Goal: Information Seeking & Learning: Learn about a topic

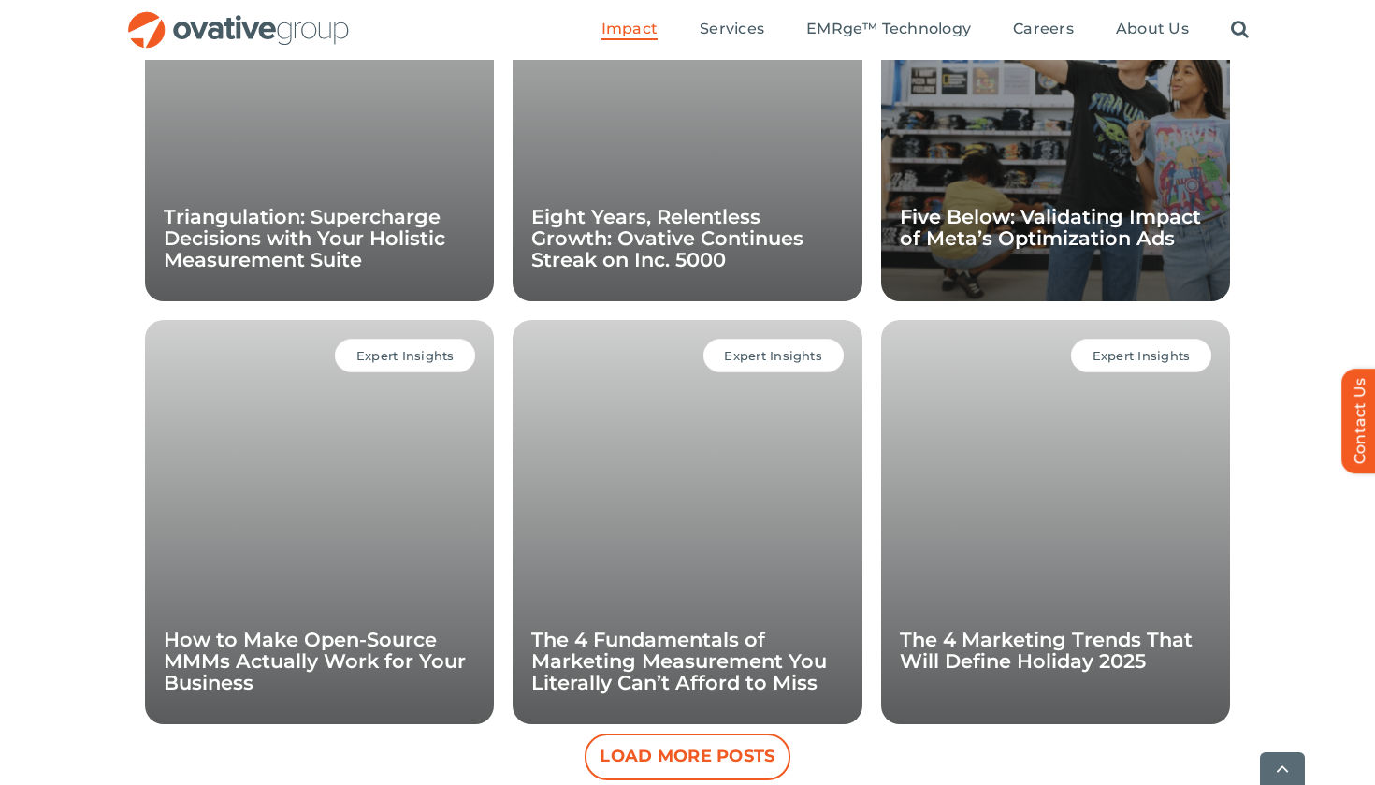
scroll to position [1582, 0]
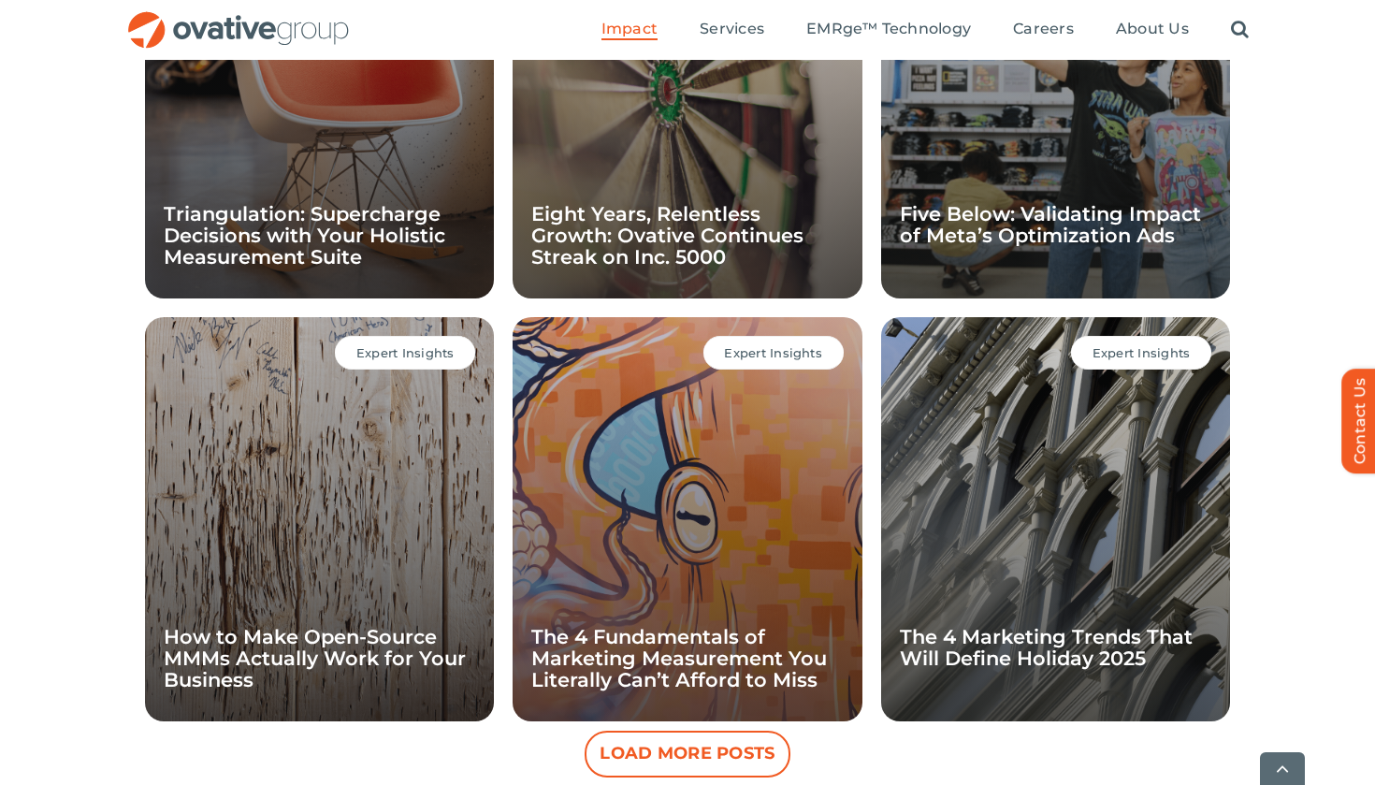
click at [825, 2] on ul "Impact Expert Insights Case Studies Awards & Press Services Media Measurement C…" at bounding box center [925, 30] width 647 height 60
click at [1236, 10] on ul "Impact Expert Insights Case Studies Awards & Press Services Media Measurement C…" at bounding box center [925, 30] width 647 height 60
click at [1237, 22] on link "Search" at bounding box center [1240, 30] width 18 height 21
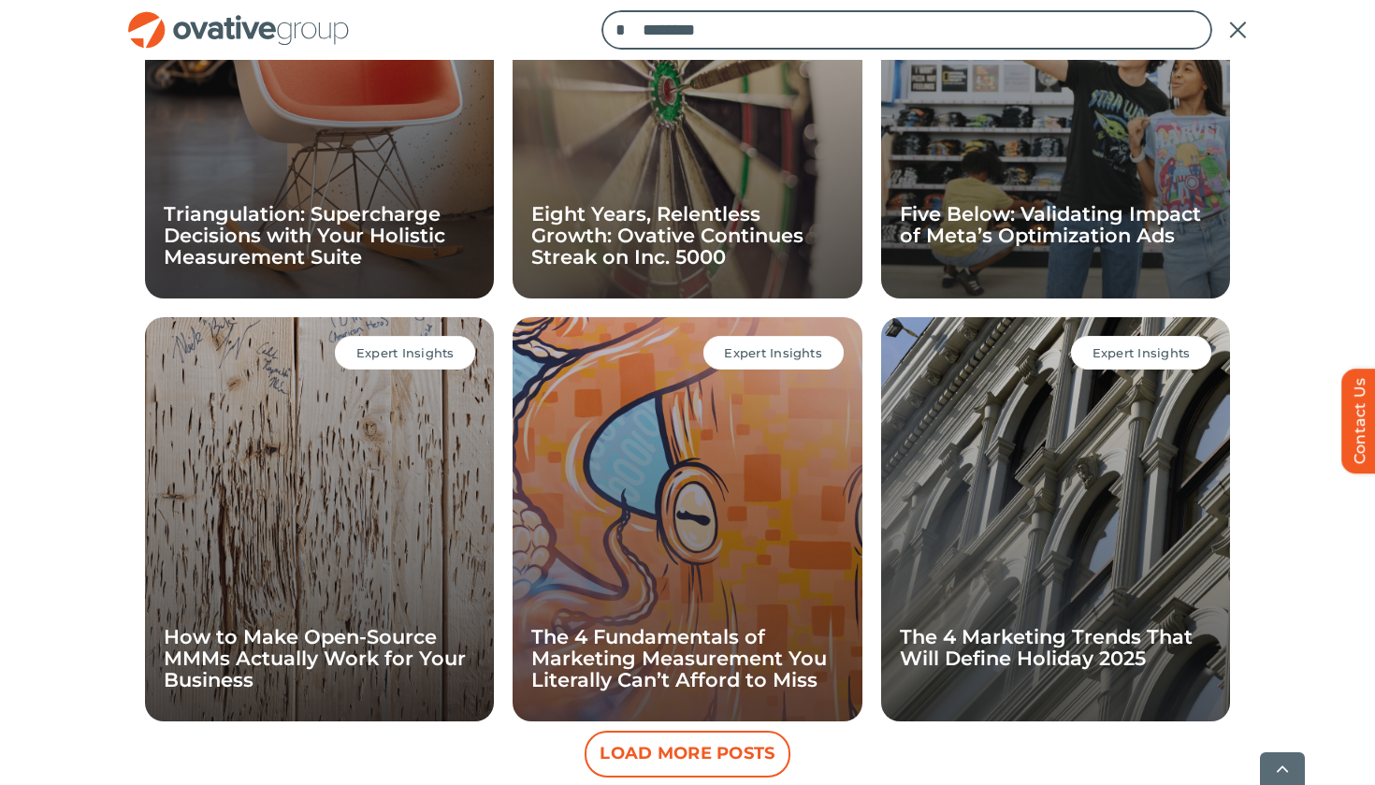
type input "********"
click at [624, 30] on input "*" at bounding box center [621, 29] width 39 height 39
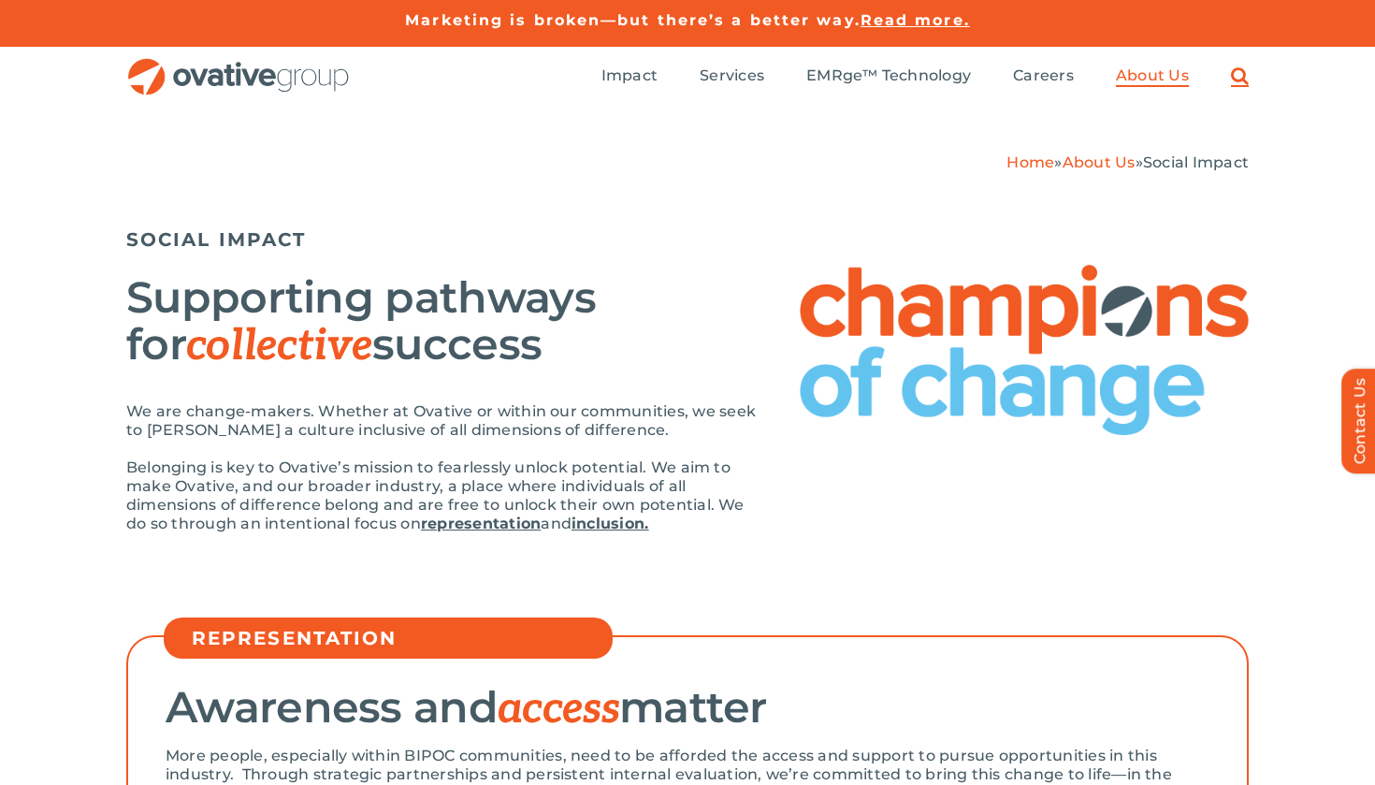
click at [1248, 68] on link "Search" at bounding box center [1240, 76] width 18 height 21
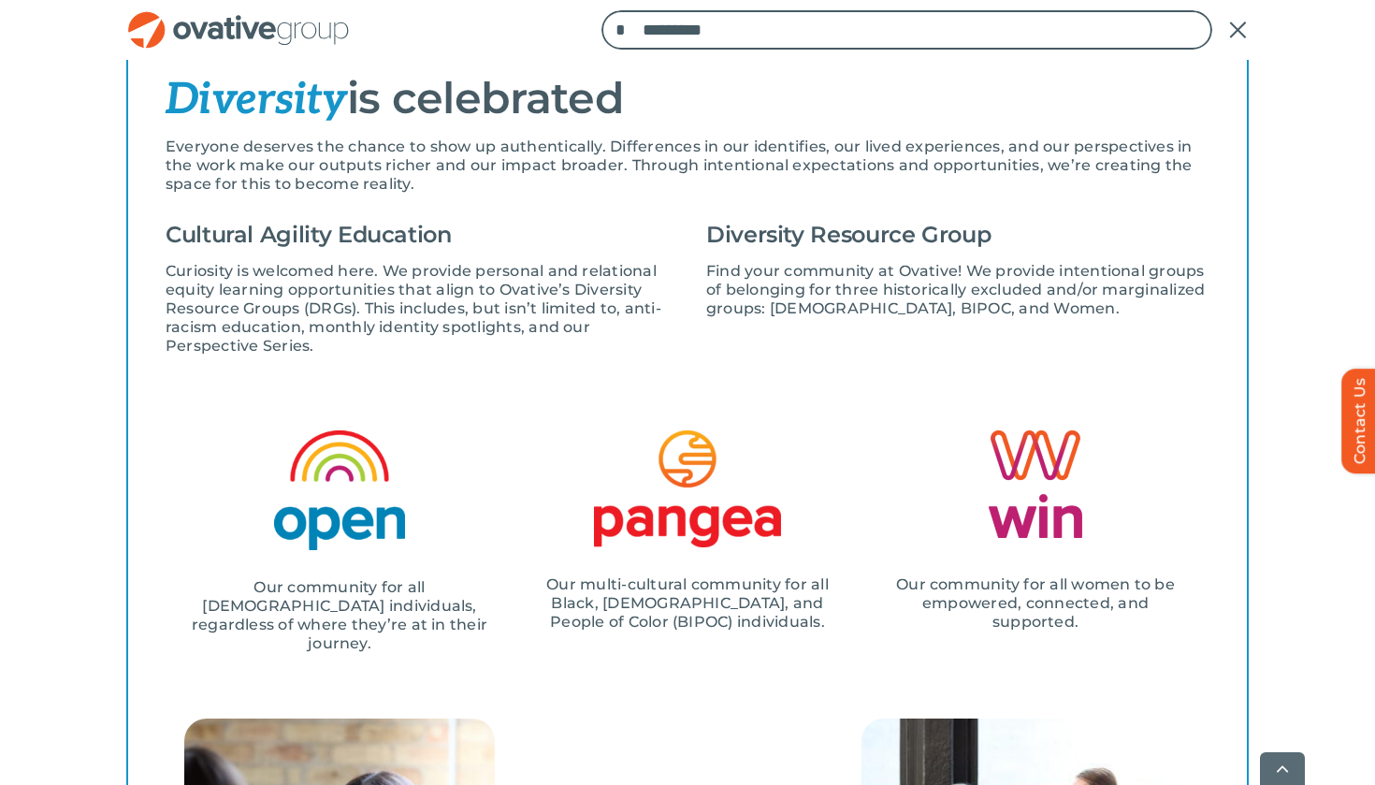
scroll to position [2219, 0]
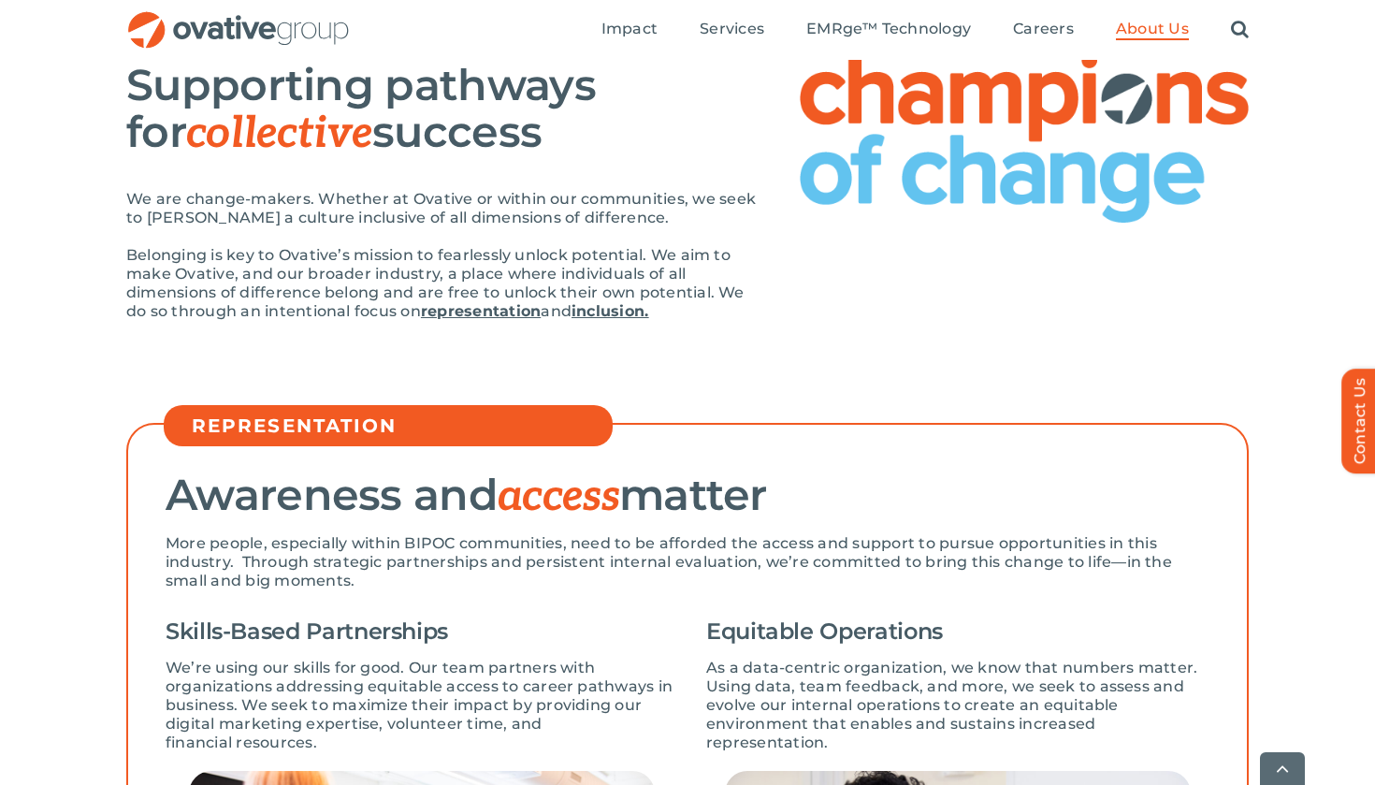
scroll to position [281, 0]
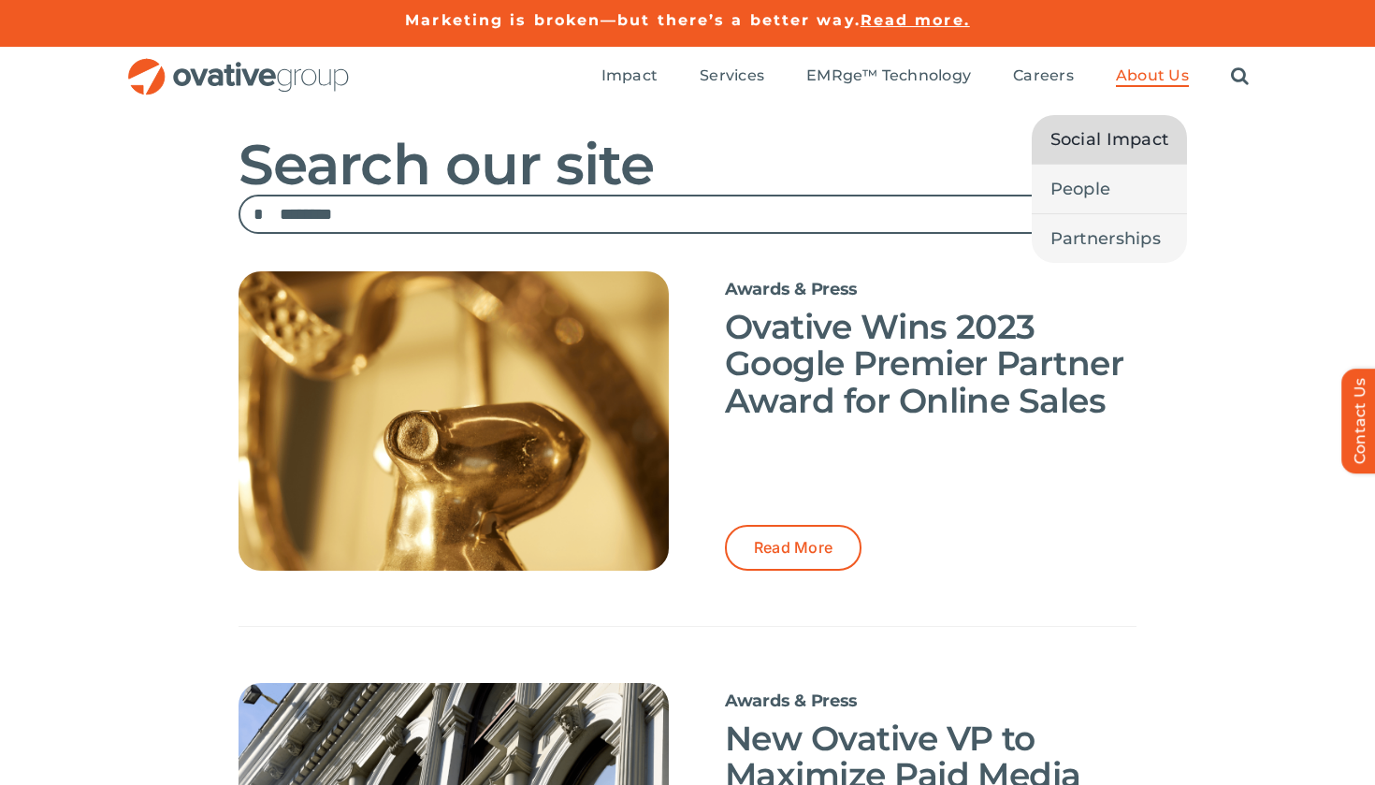
click at [1131, 129] on span "Social Impact" at bounding box center [1110, 139] width 119 height 26
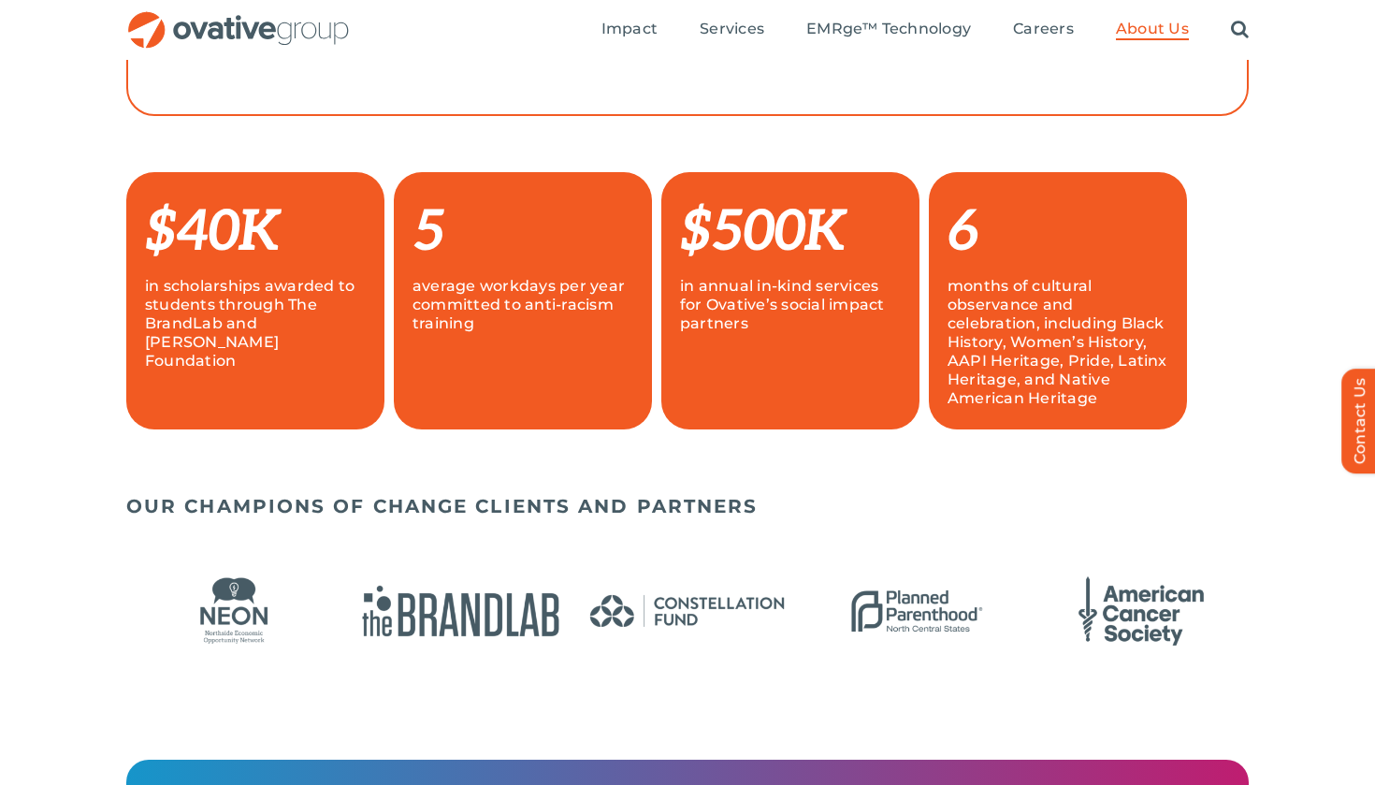
scroll to position [1217, 0]
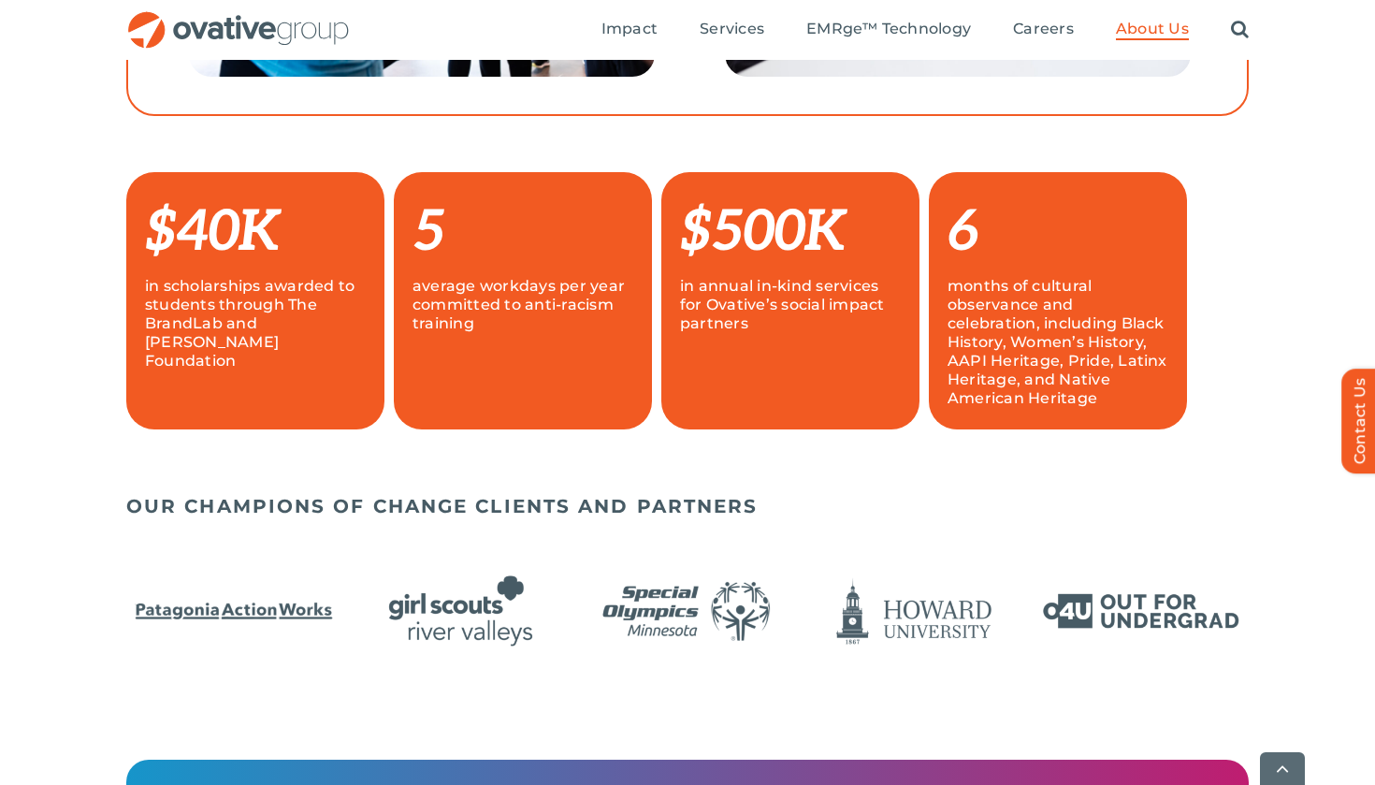
click at [717, 500] on h5 "OUR CHAMPIONS OF CHANGE CLIENTS AND PARTNERS" at bounding box center [687, 506] width 1123 height 22
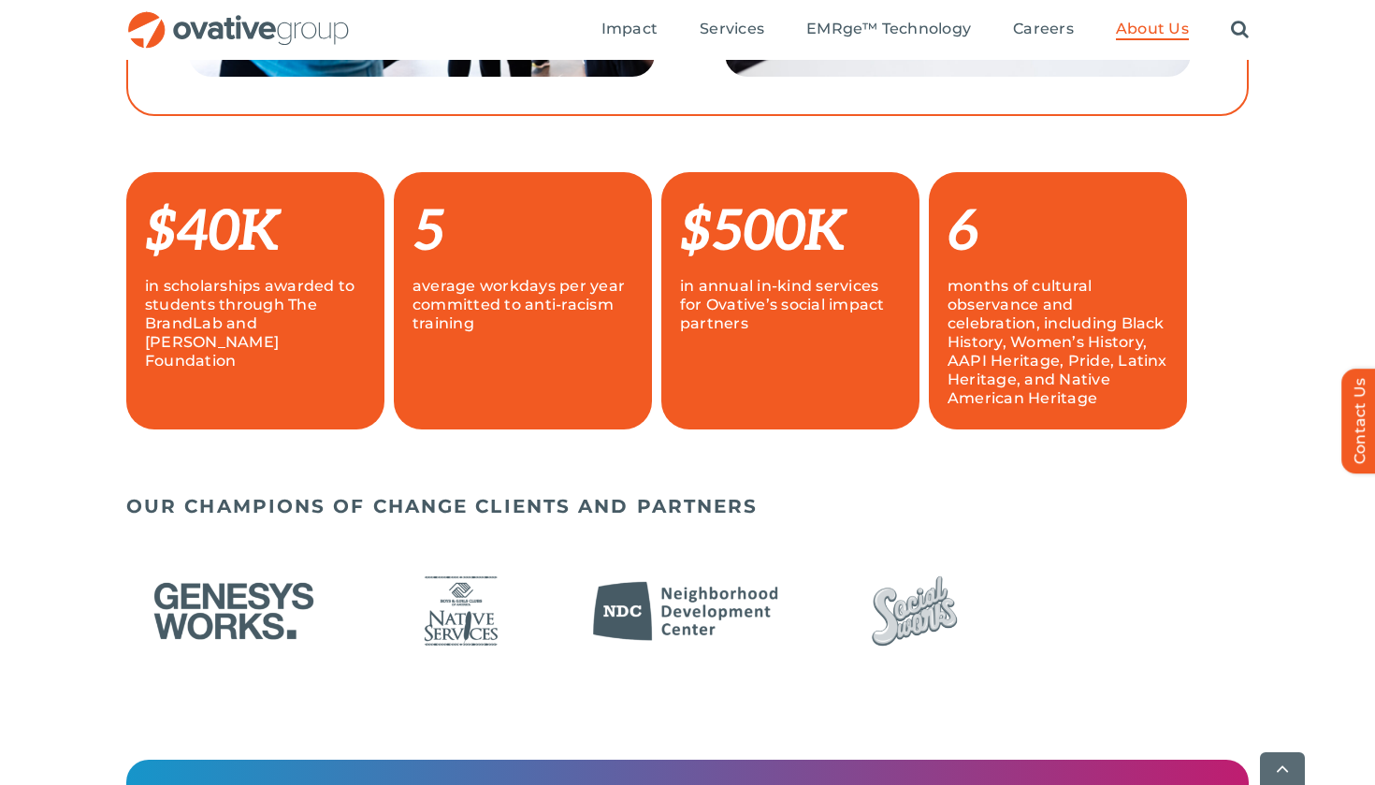
click at [665, 524] on div "OUR CHAMPIONS OF CHANGE CLIENTS AND PARTNERS" at bounding box center [687, 520] width 1123 height 51
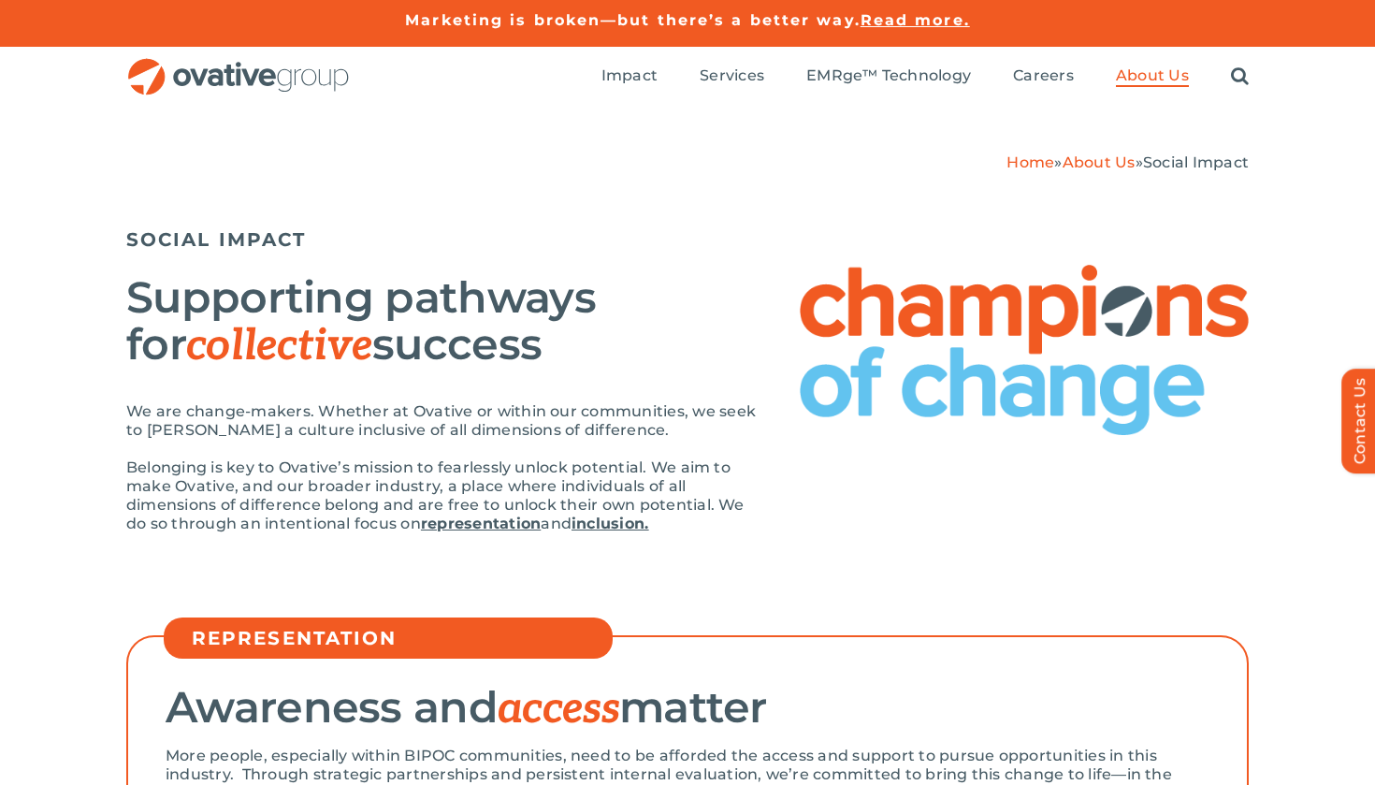
scroll to position [1, 0]
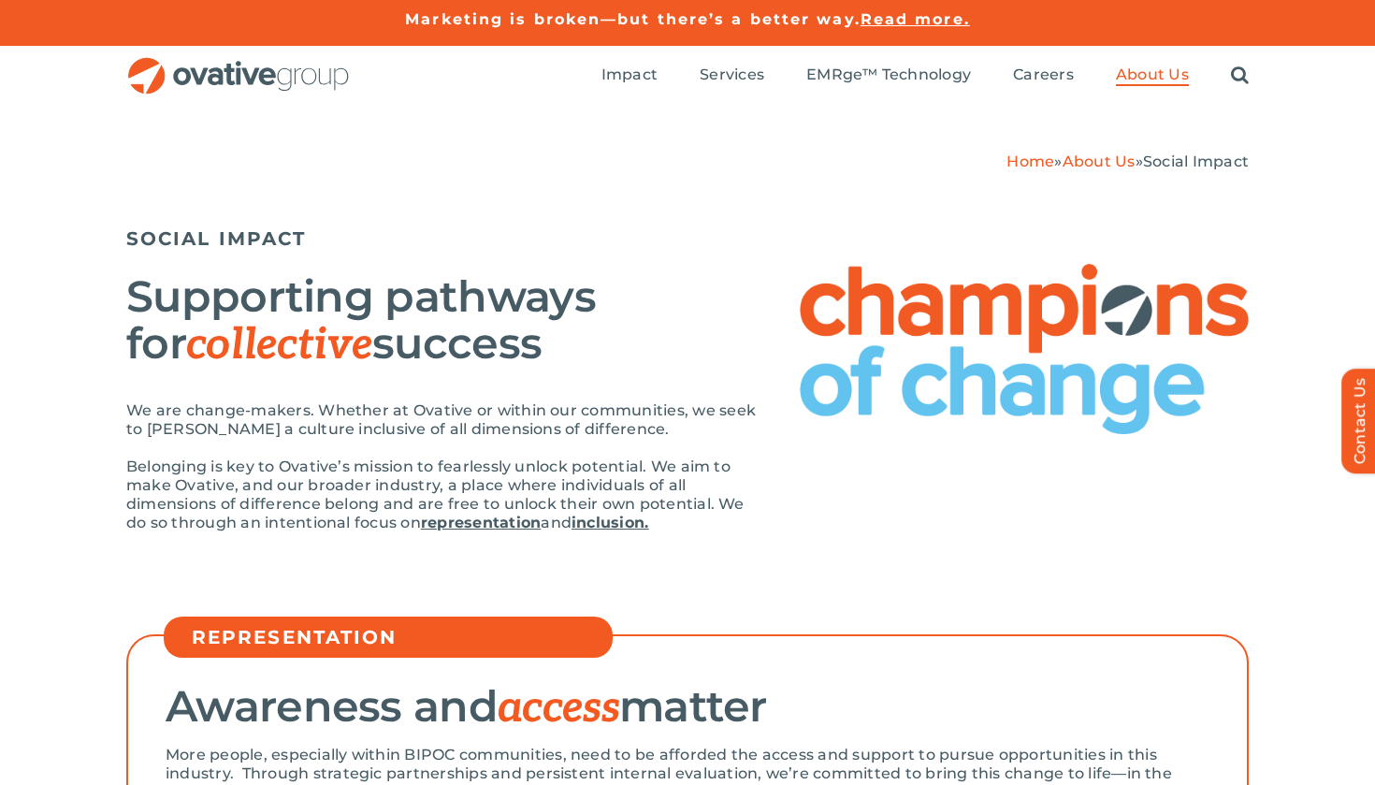
click at [837, 297] on img at bounding box center [1024, 349] width 449 height 170
click at [808, 306] on img at bounding box center [1024, 349] width 449 height 170
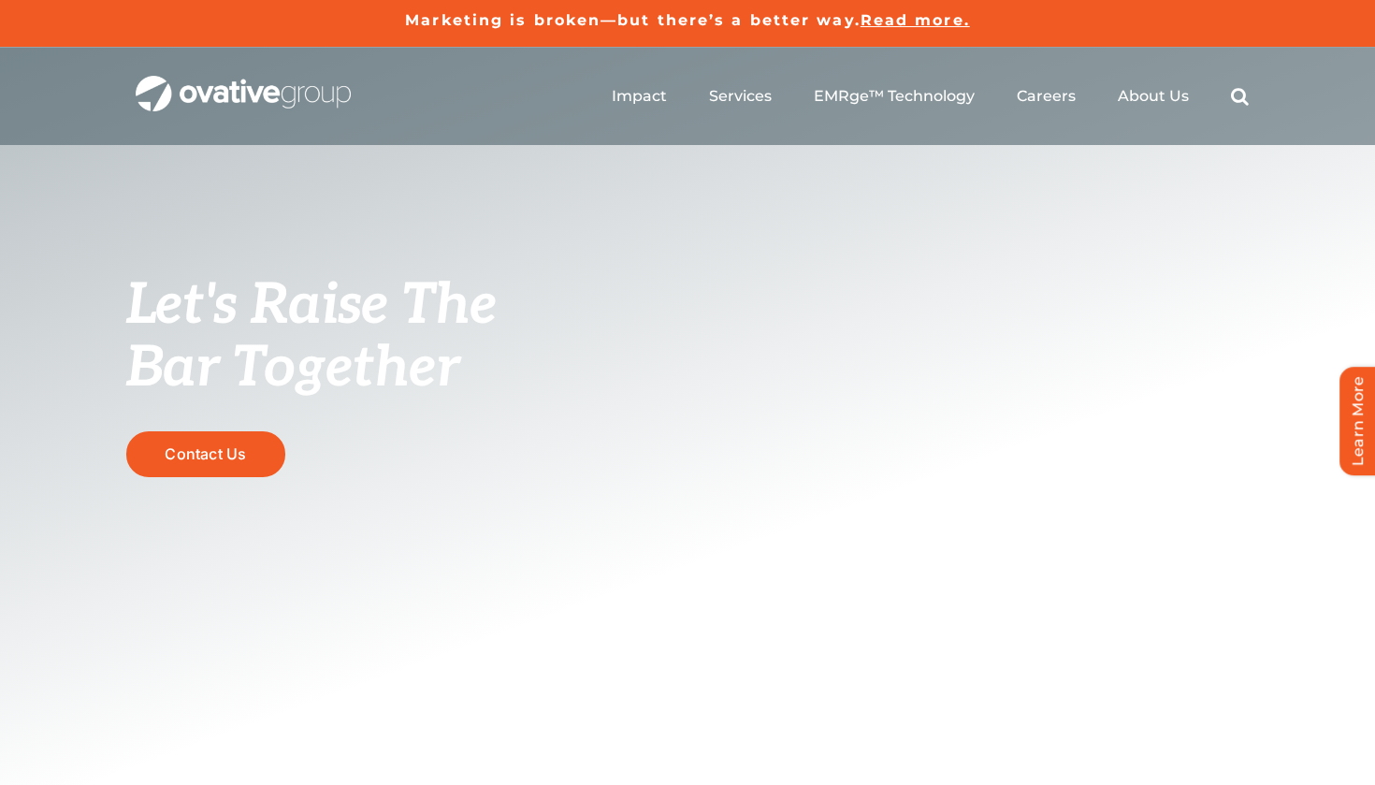
click at [1222, 85] on ul "Impact Expert Insights Case Studies Awards & Press Services Media Measurement C…" at bounding box center [930, 96] width 637 height 60
click at [1252, 108] on div "Search for: * Toggle Navigation Impact Expert Insights Case Studies Awards & Pr…" at bounding box center [687, 96] width 1375 height 98
click at [1243, 87] on link "Search" at bounding box center [1240, 96] width 18 height 21
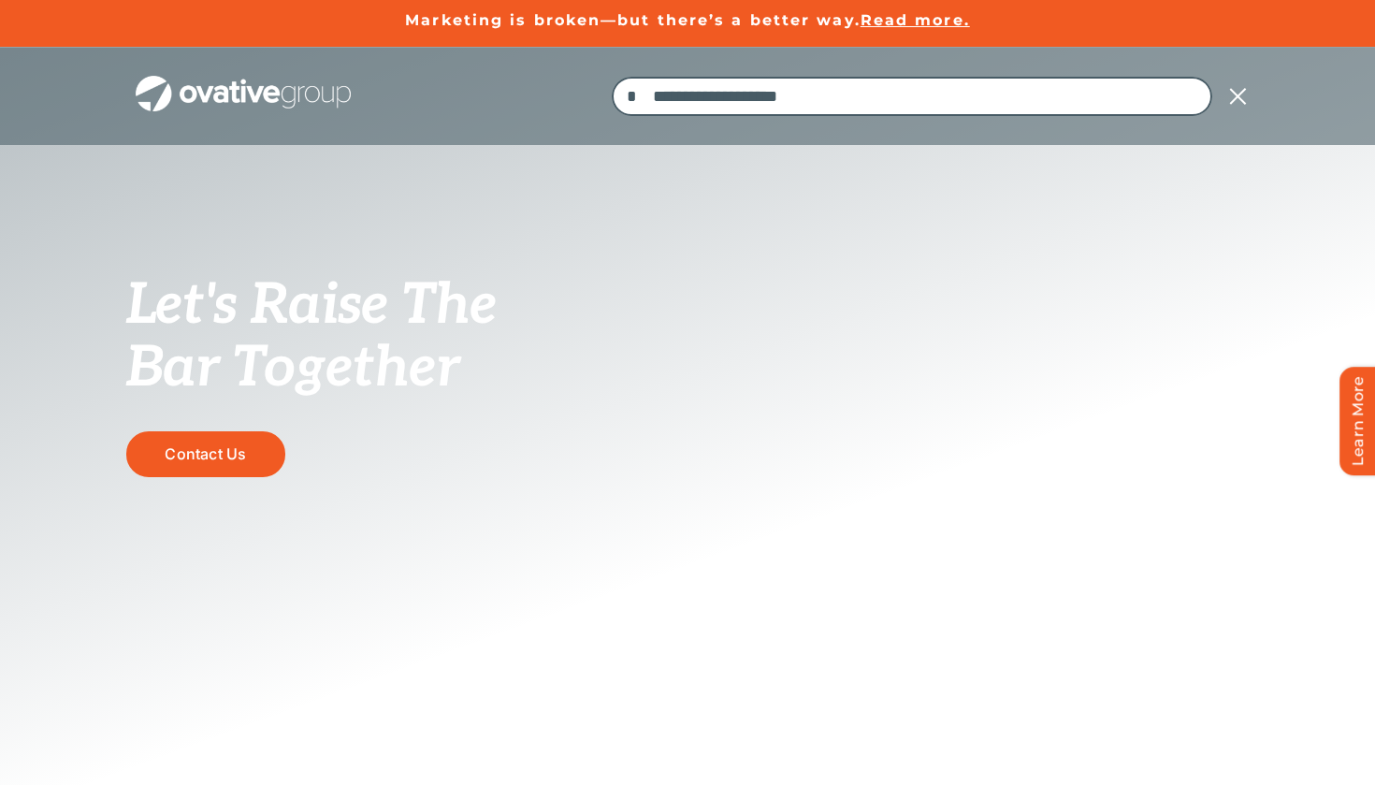
type input "**********"
click at [634, 95] on input "*" at bounding box center [631, 96] width 39 height 39
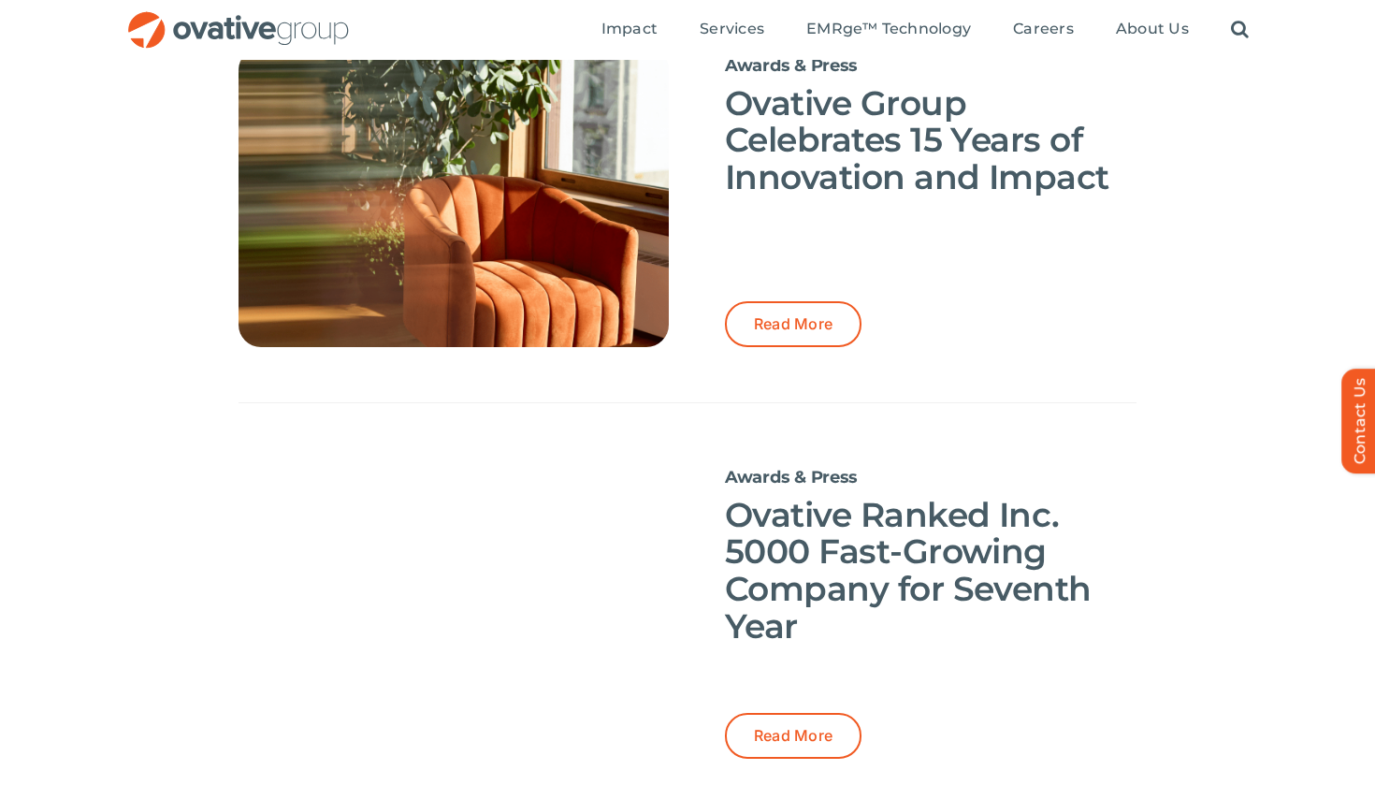
scroll to position [1695, 0]
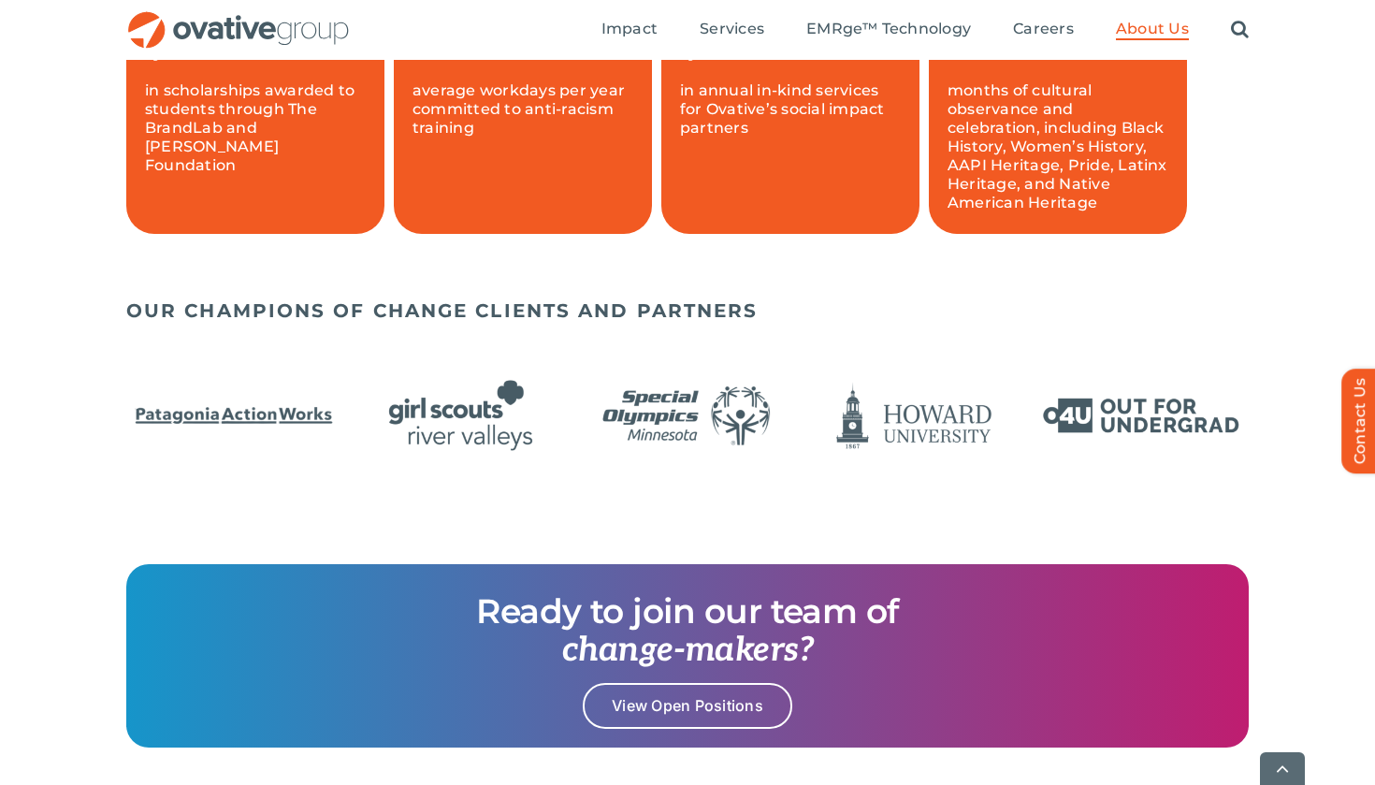
scroll to position [1439, 0]
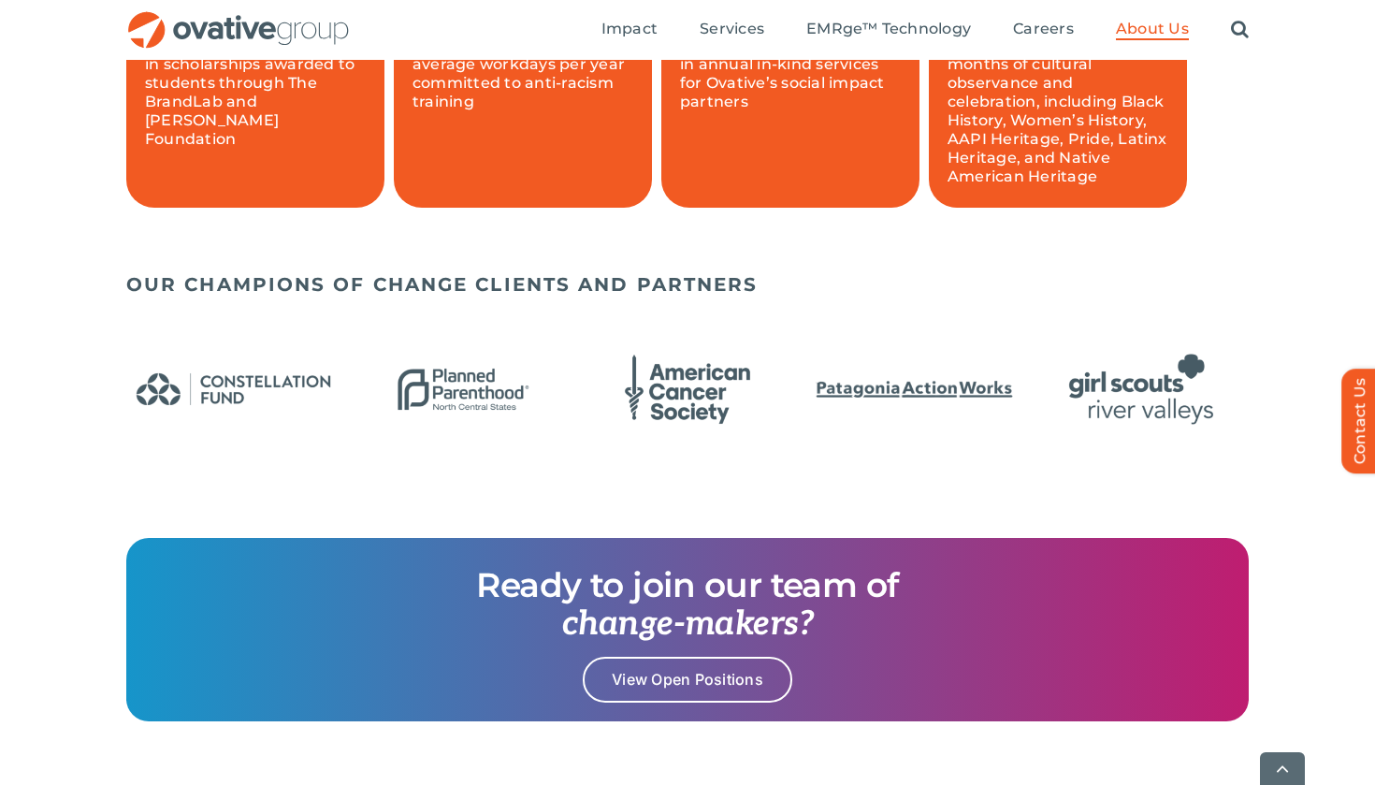
click at [683, 407] on img "5 / 24" at bounding box center [687, 389] width 215 height 88
click at [714, 407] on img "5 / 24" at bounding box center [687, 389] width 215 height 88
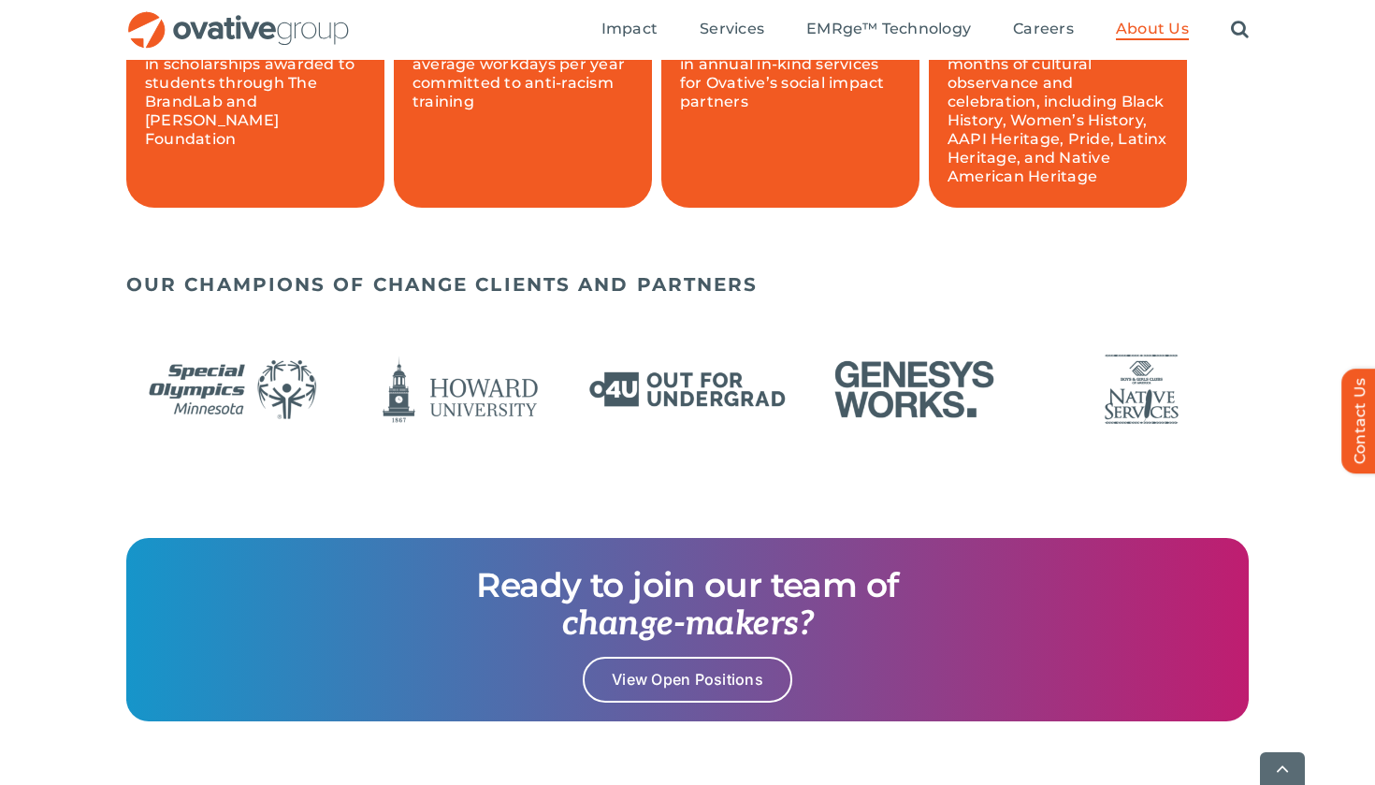
click at [755, 380] on img "10 / 24" at bounding box center [687, 389] width 215 height 88
click at [755, 385] on img "10 / 24" at bounding box center [687, 389] width 215 height 88
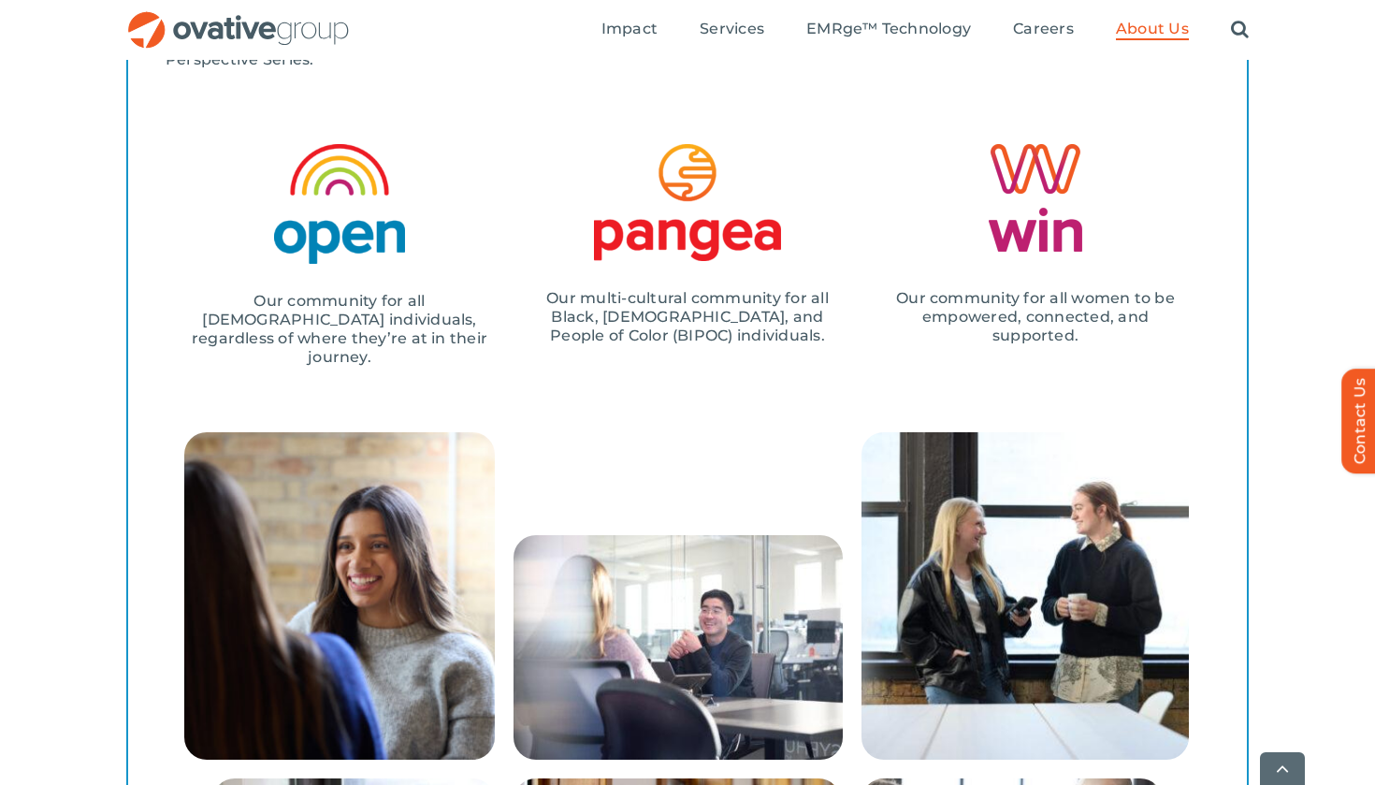
scroll to position [2504, 0]
click at [988, 238] on div at bounding box center [1036, 198] width 348 height 108
click at [1061, 207] on img at bounding box center [1036, 198] width 94 height 108
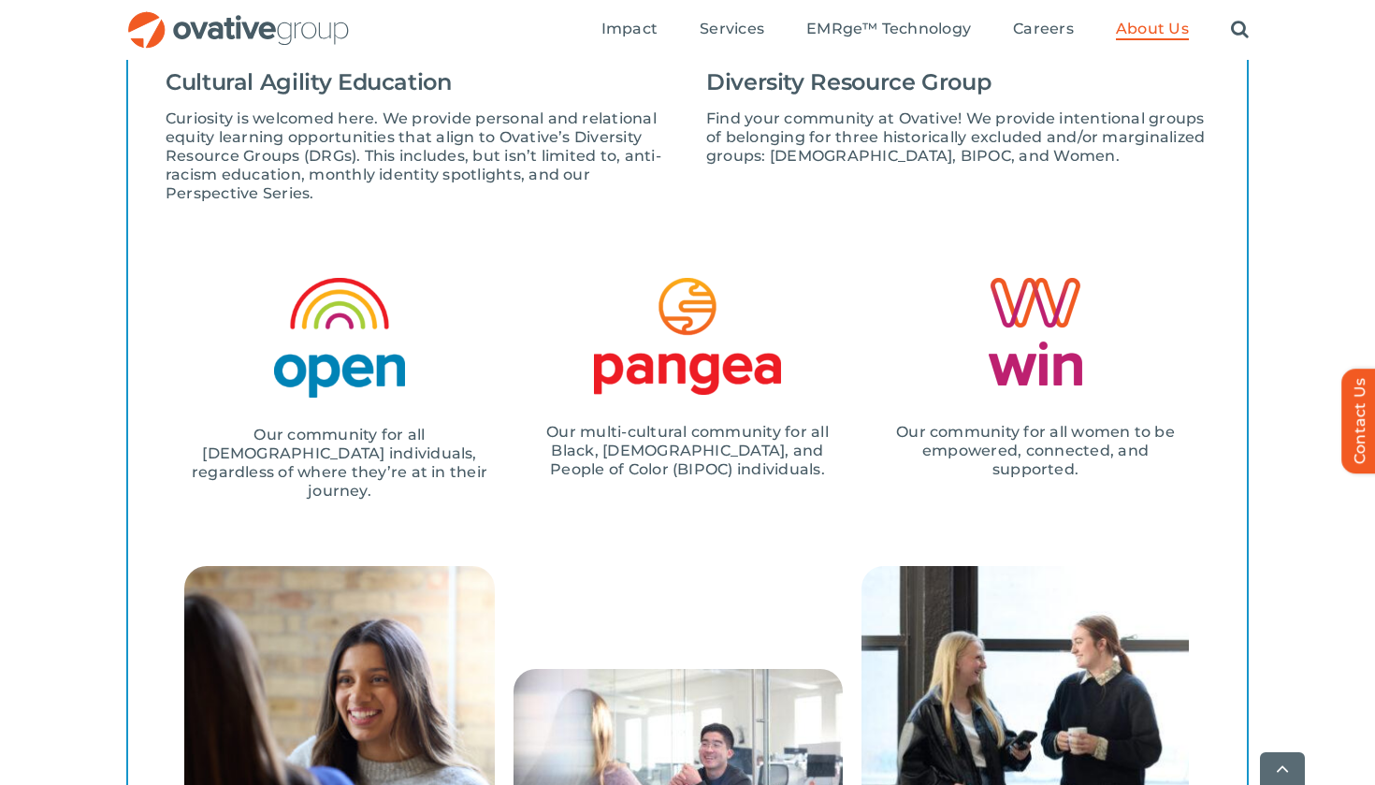
scroll to position [2370, 0]
click at [1069, 337] on img at bounding box center [1036, 332] width 94 height 108
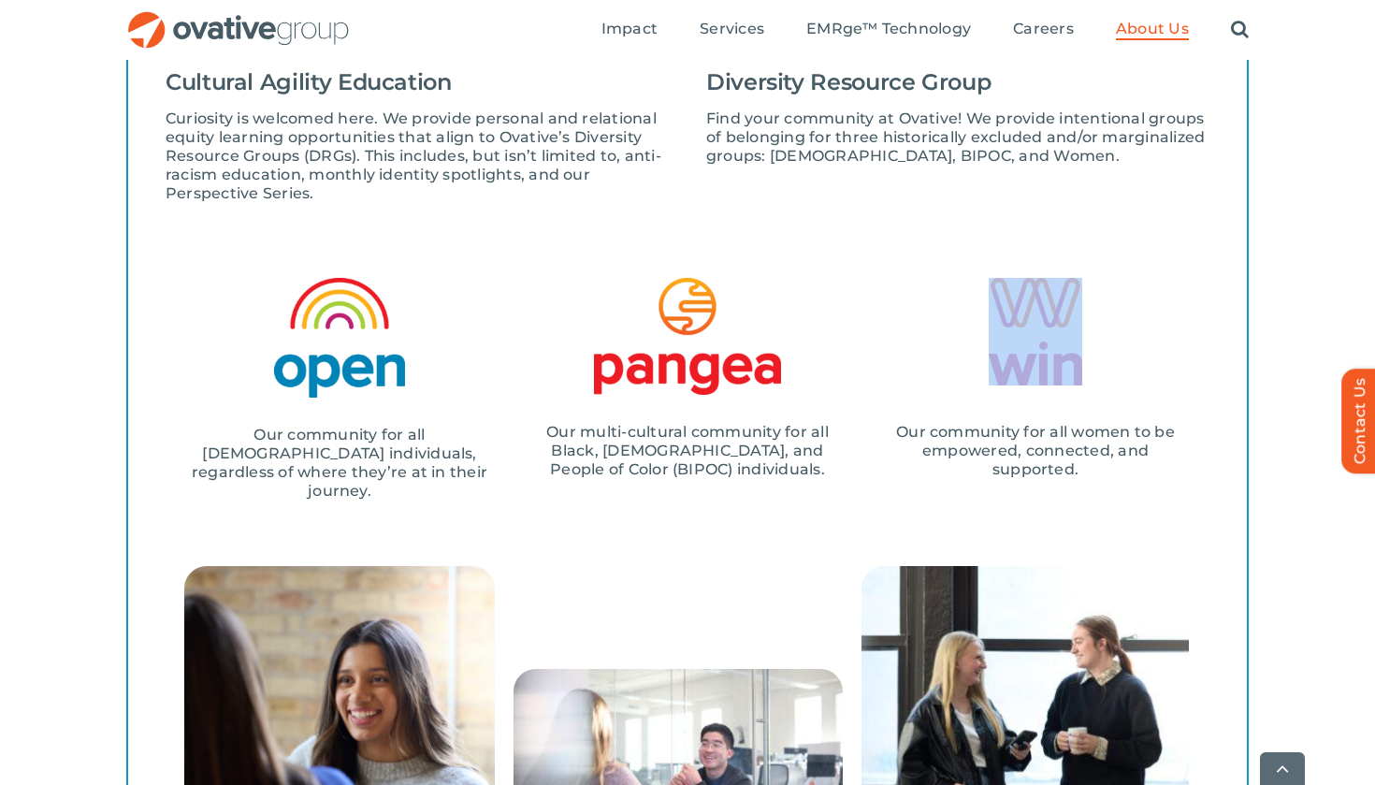
click at [1069, 341] on img at bounding box center [1036, 332] width 94 height 108
click at [1069, 339] on img at bounding box center [1036, 332] width 94 height 108
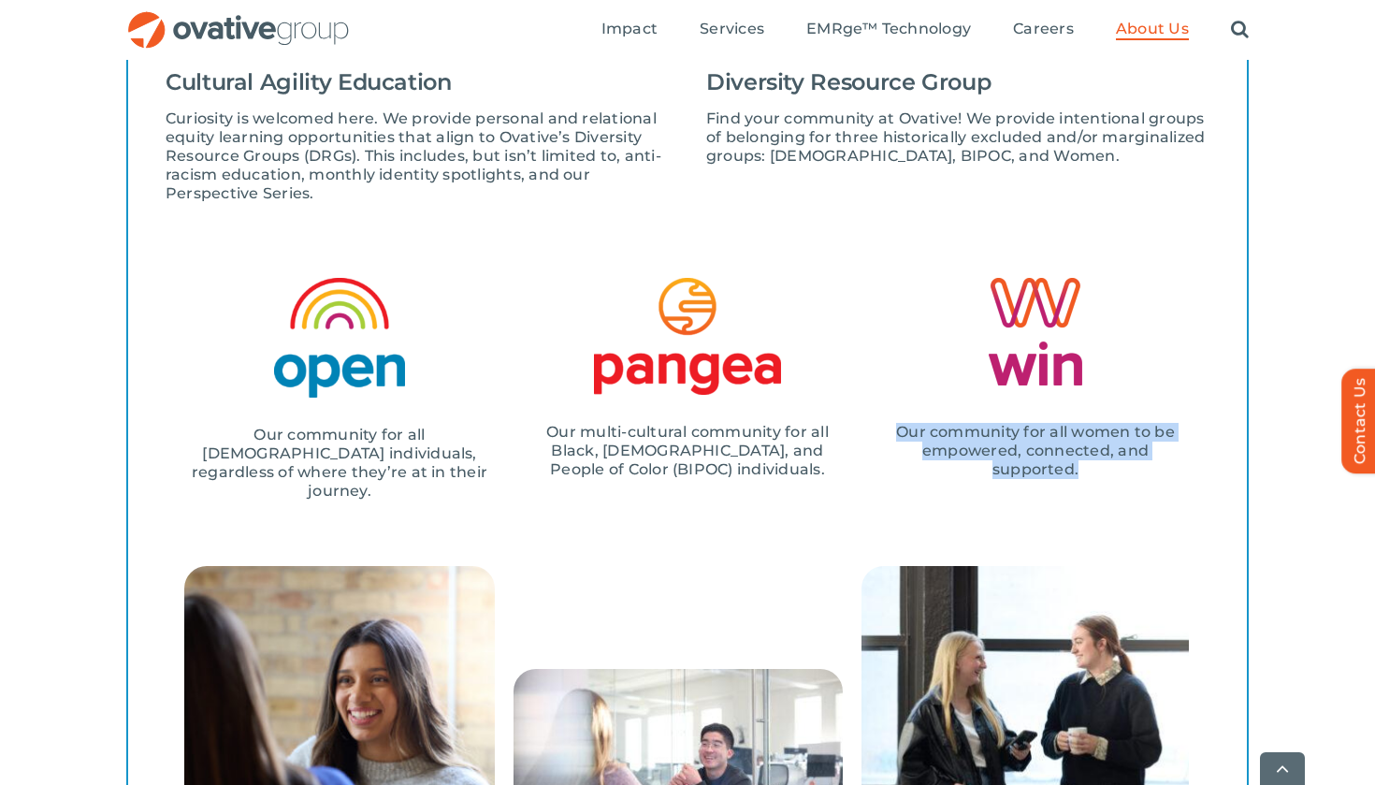
drag, startPoint x: 891, startPoint y: 428, endPoint x: 1132, endPoint y: 473, distance: 245.6
click at [1132, 473] on p "Our community for all women to be empowered, connected, and supported." at bounding box center [1035, 451] width 311 height 56
copy p "Our community for all women to be empowered, connected, and supported."
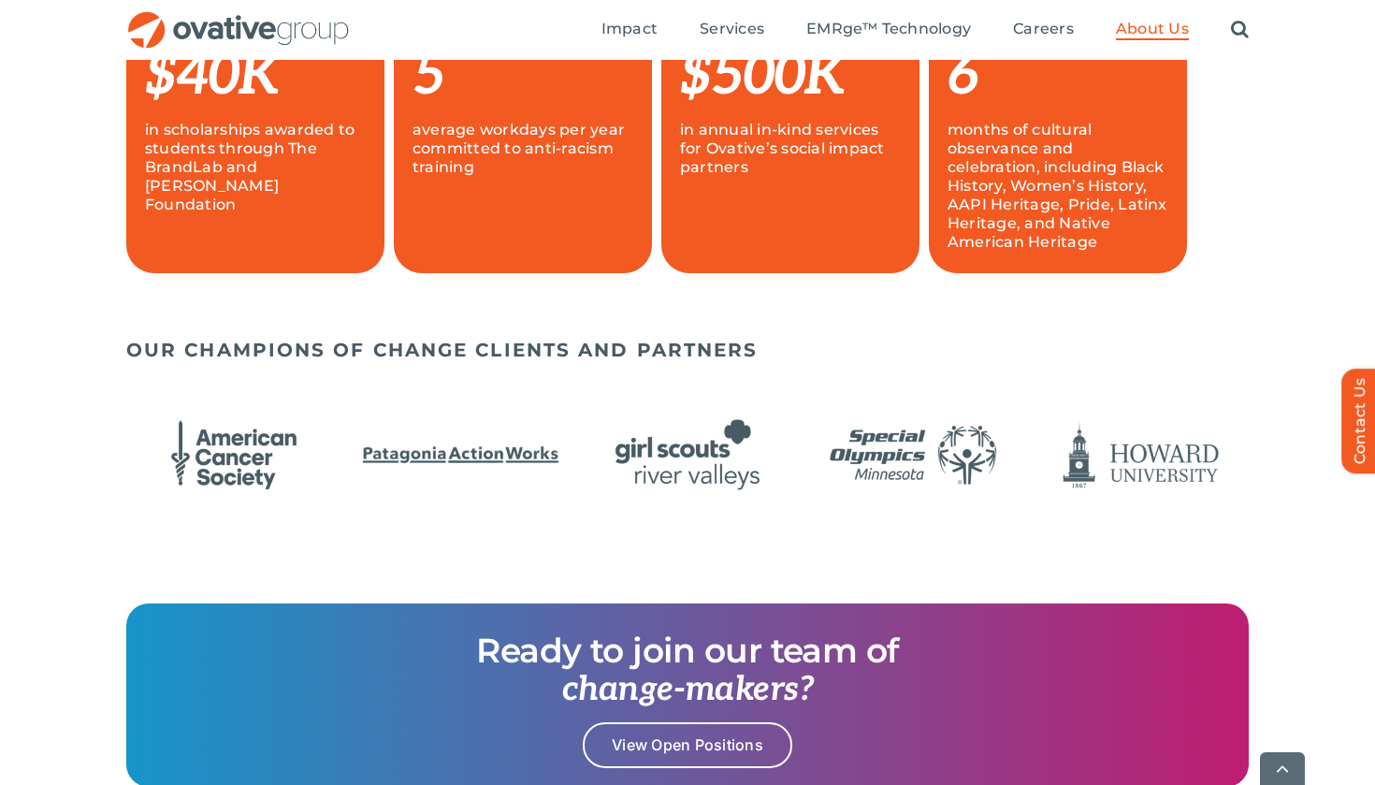
scroll to position [1375, 0]
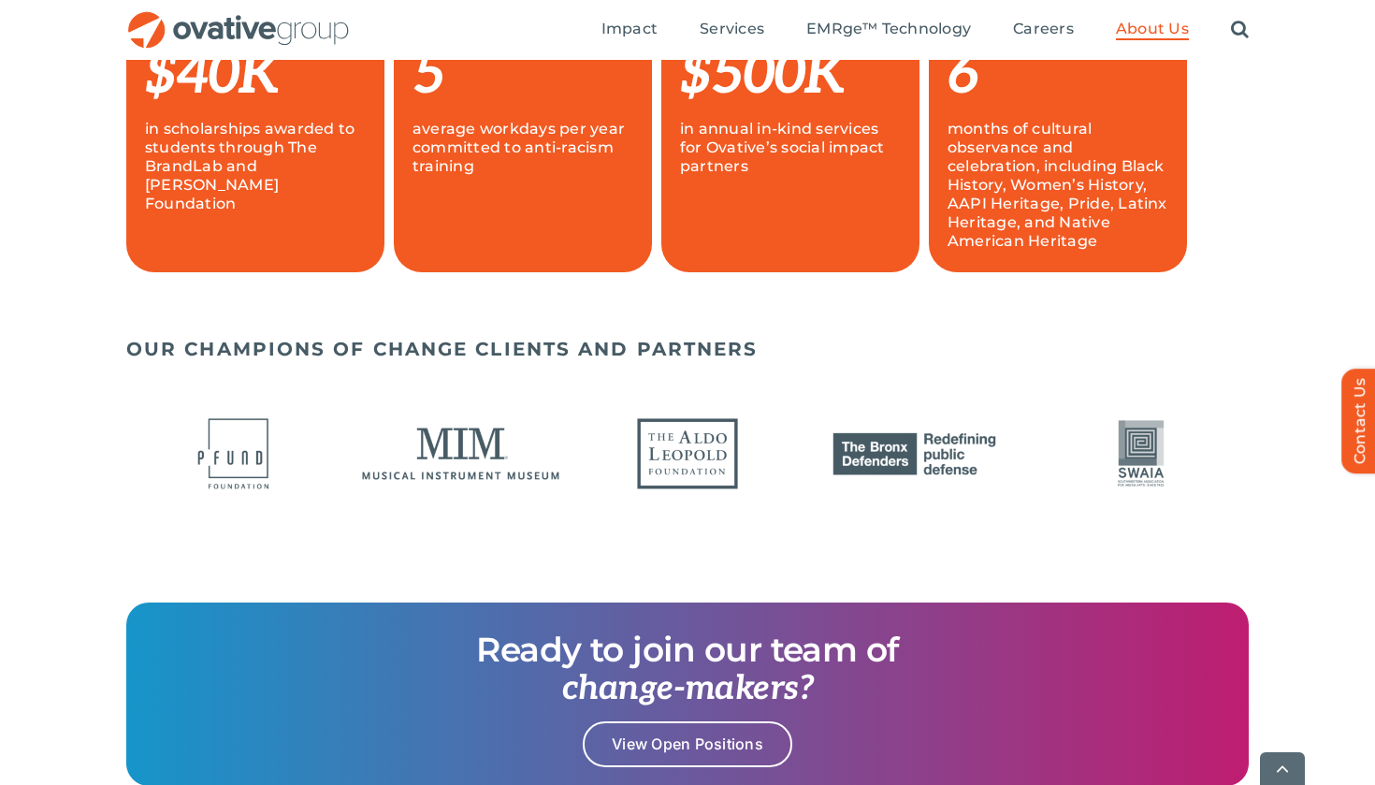
click at [1324, 1] on div "Search for: * Toggle Navigation Impact Expert Insights Case Studies Awards & Pr…" at bounding box center [687, 30] width 1375 height 60
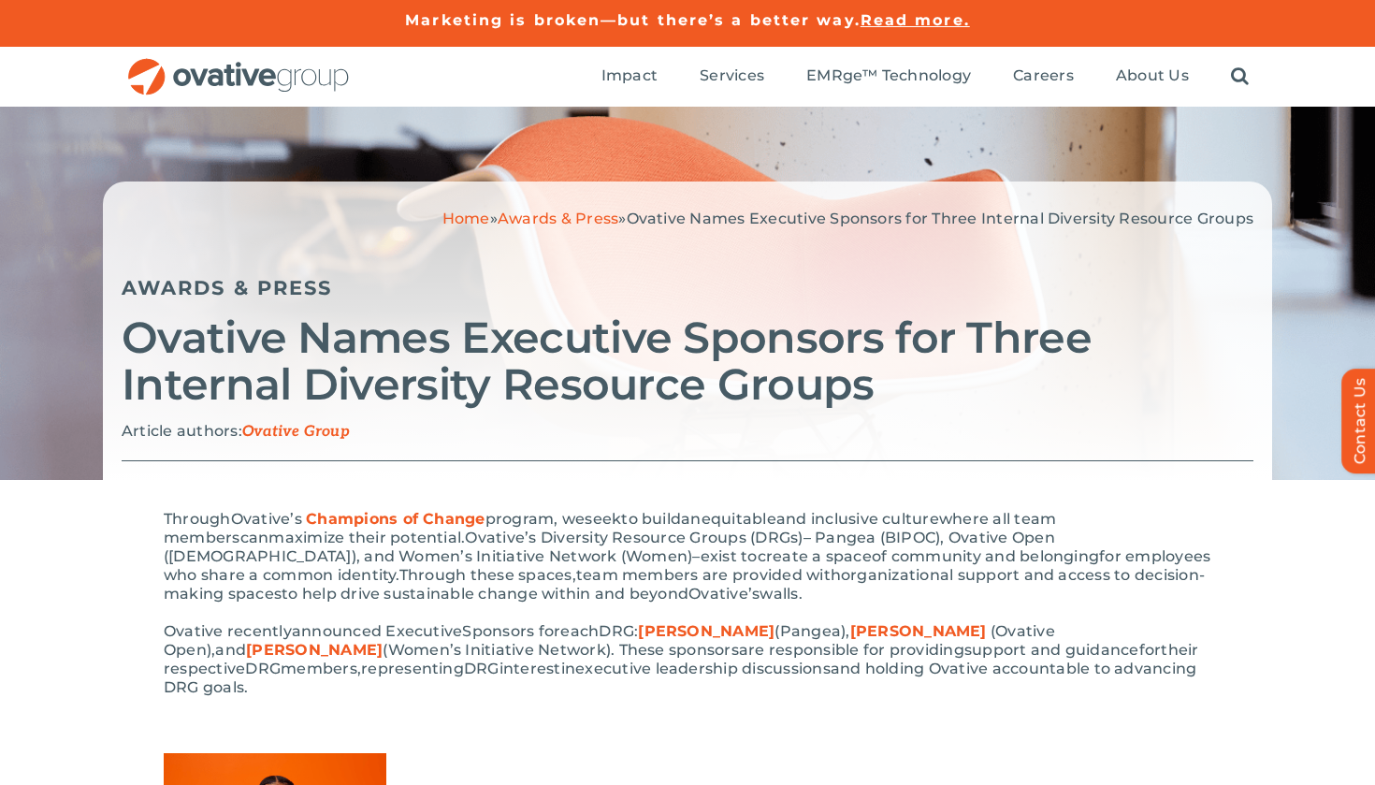
click at [574, 10] on h5 "Marketing is broken—but there’s a better way. Read more." at bounding box center [687, 20] width 1375 height 22
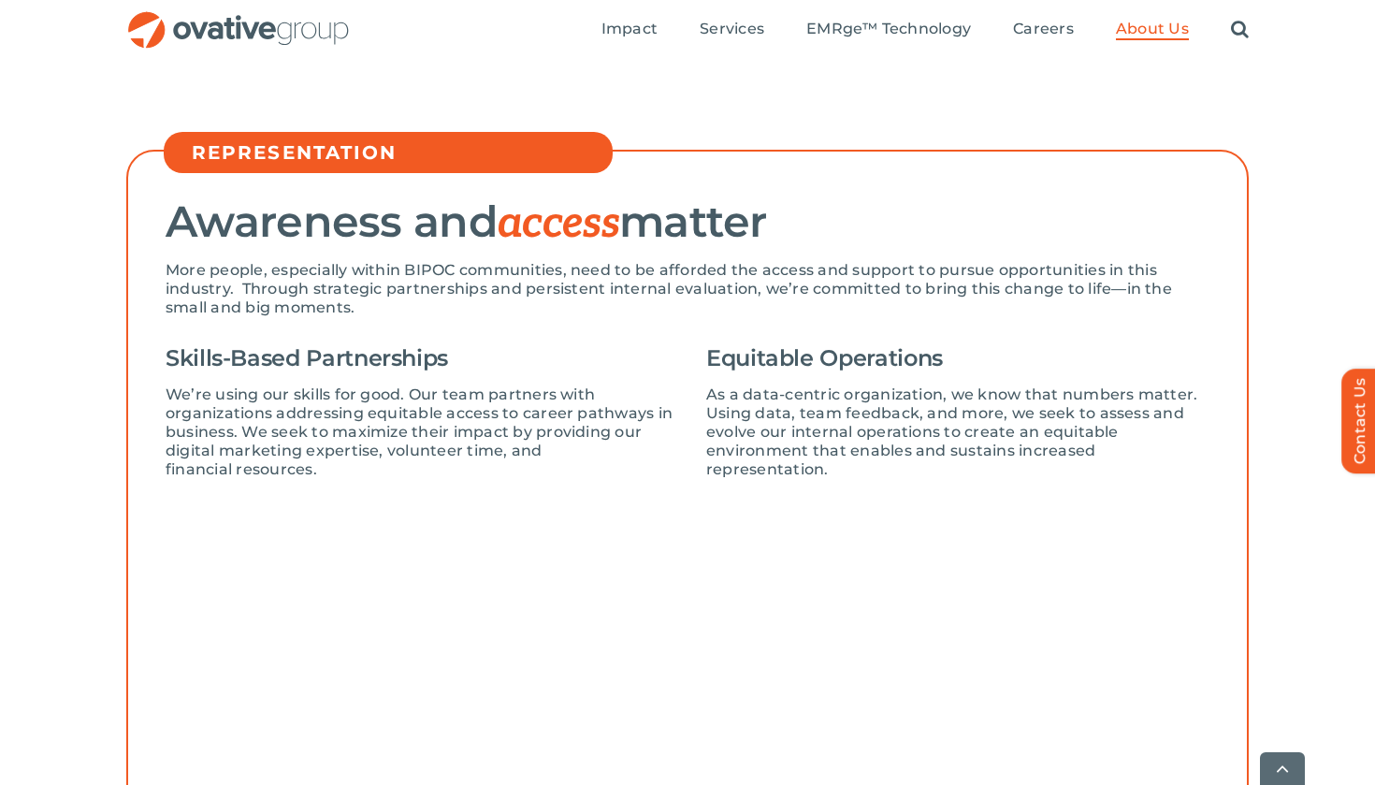
scroll to position [717, 0]
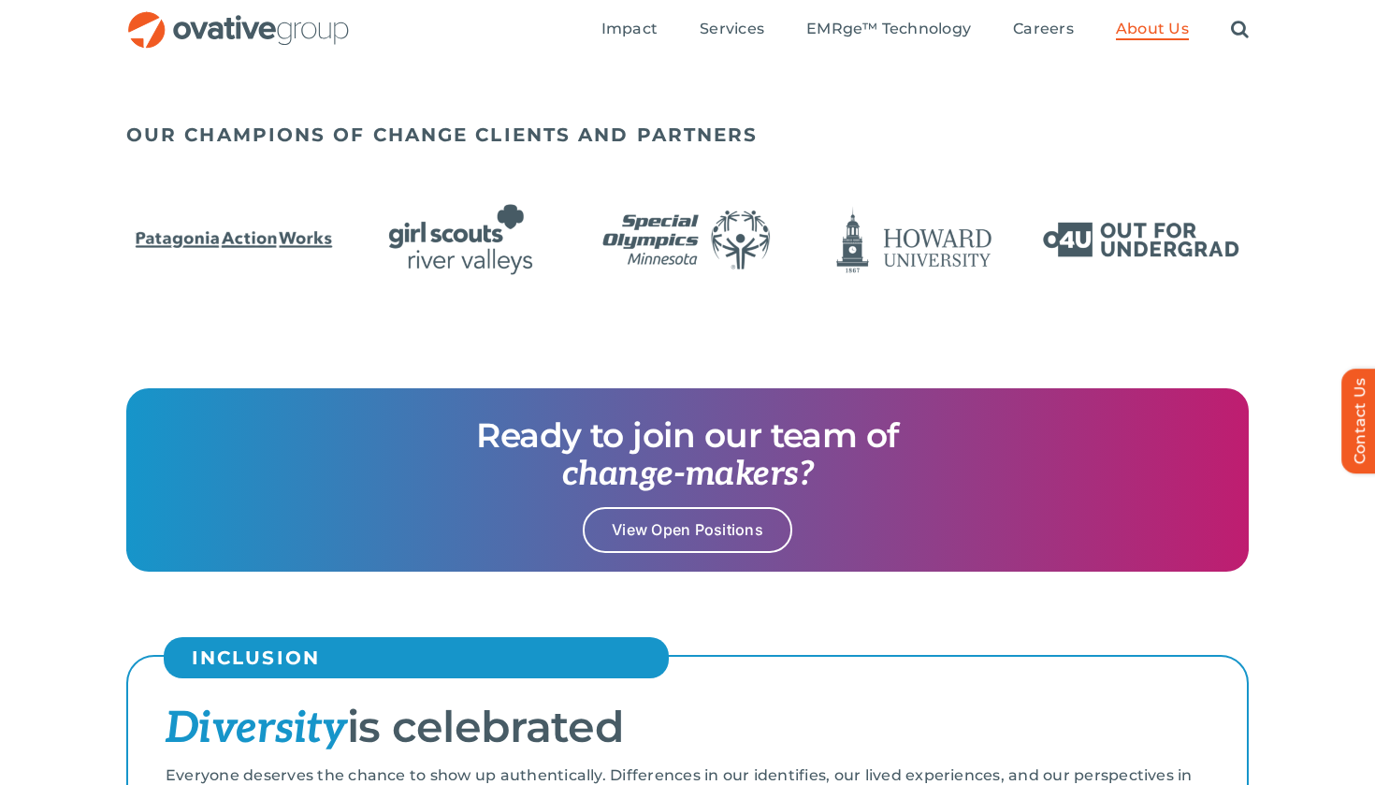
scroll to position [1583, 0]
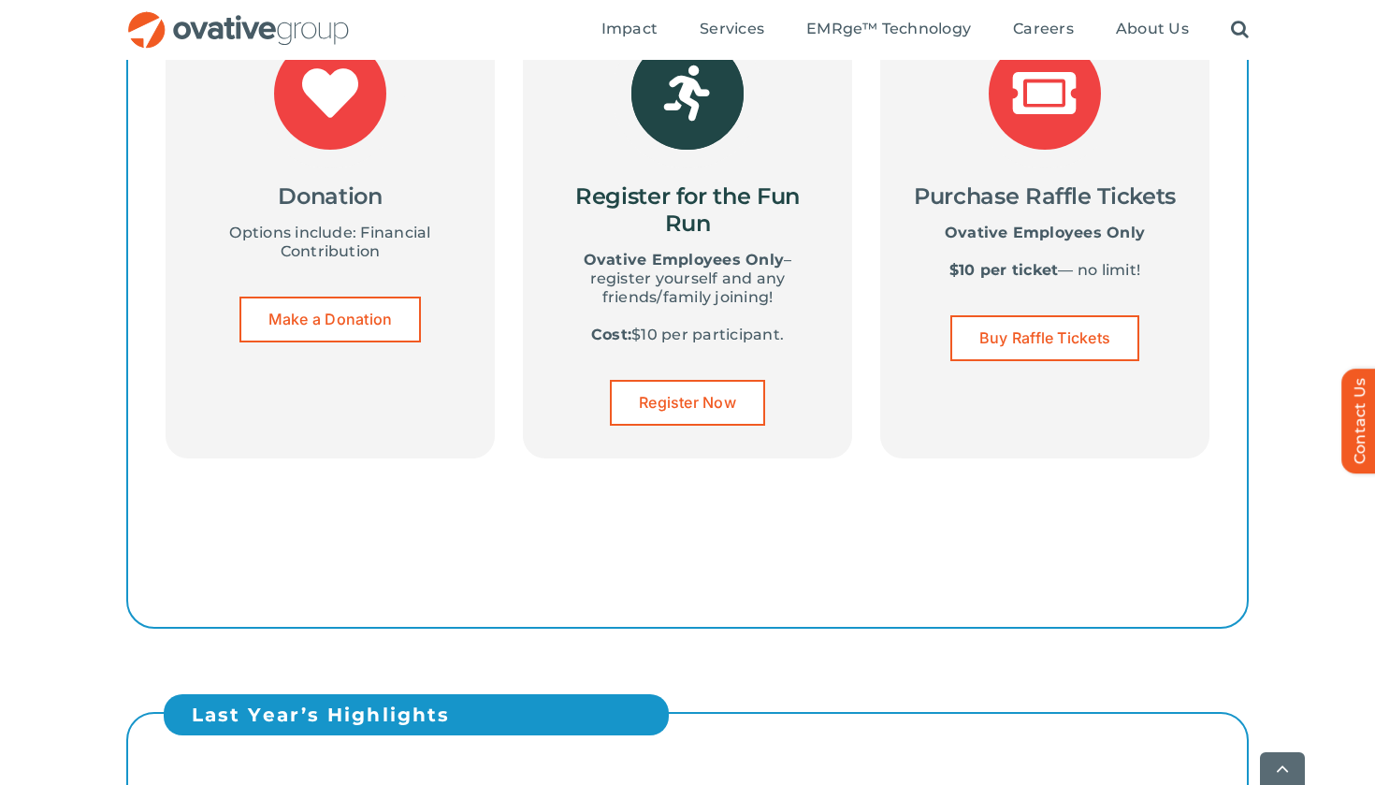
scroll to position [1245, 0]
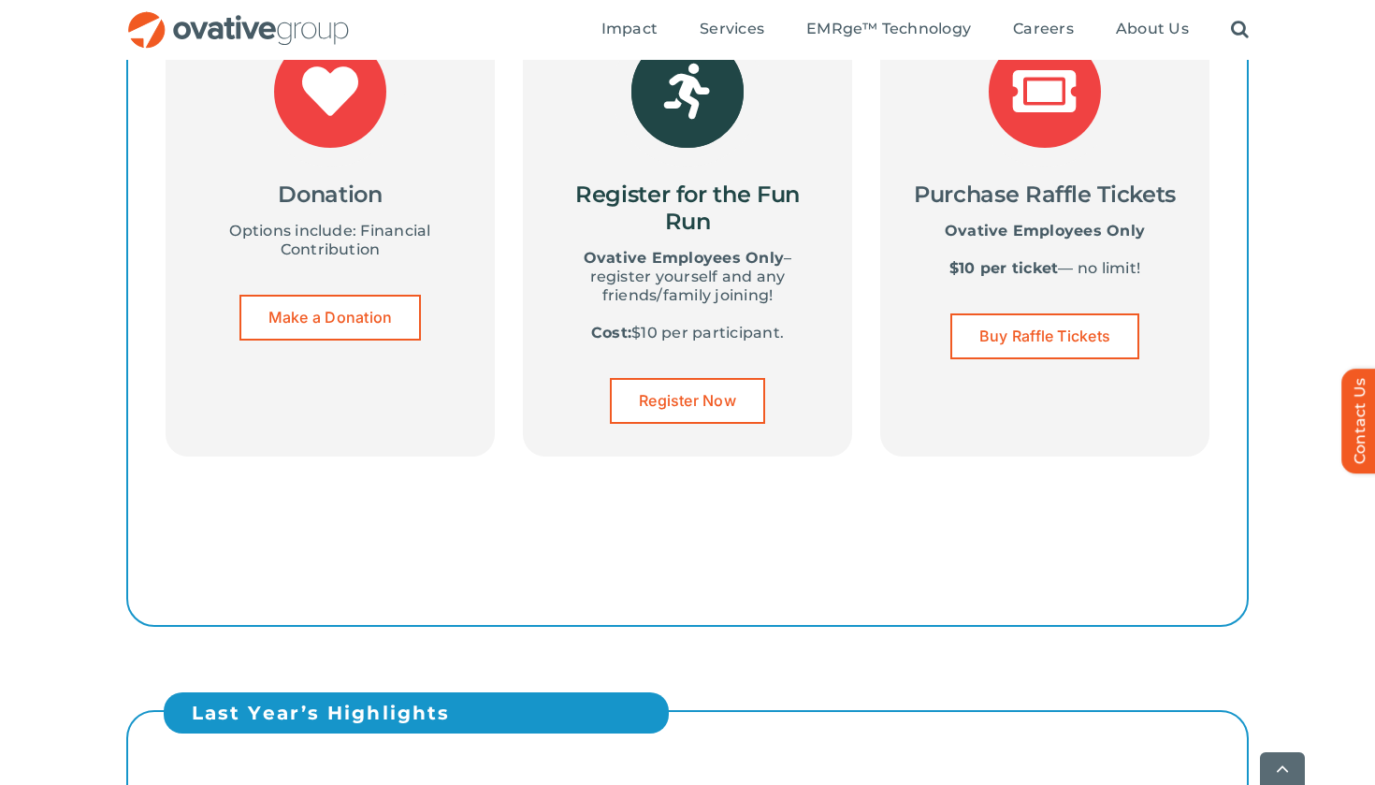
click at [701, 95] on icon at bounding box center [688, 92] width 112 height 112
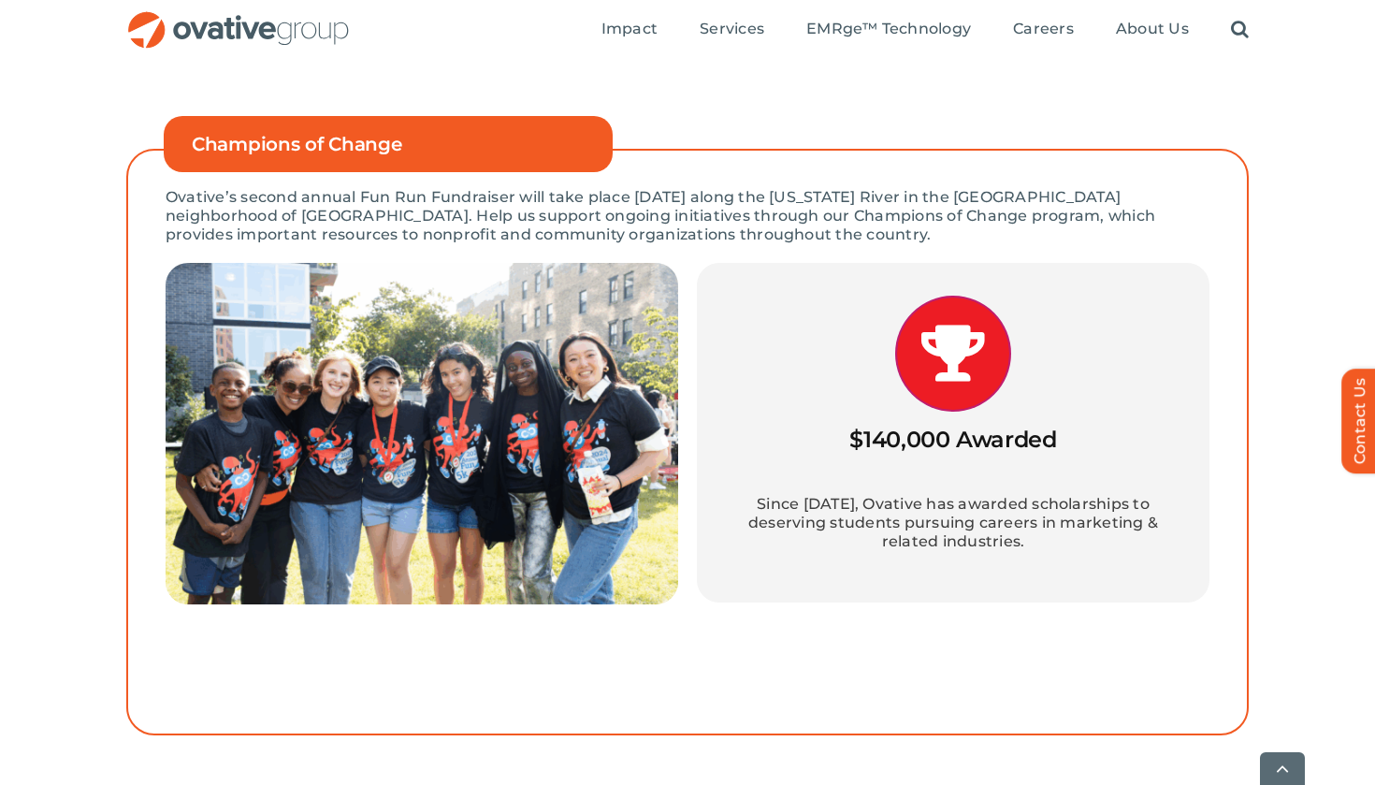
scroll to position [236, 0]
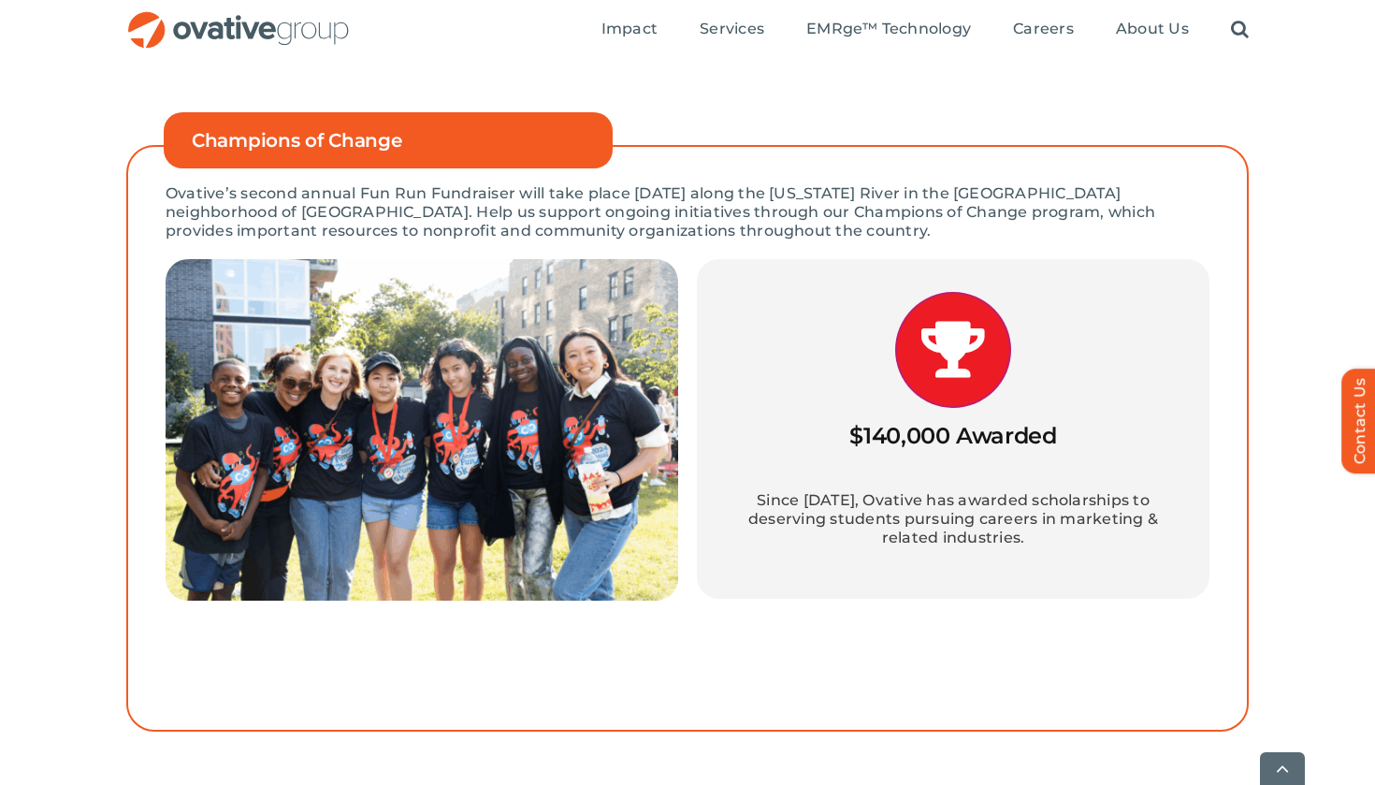
click at [496, 470] on img at bounding box center [422, 430] width 513 height 342
click at [409, 438] on img at bounding box center [422, 430] width 513 height 342
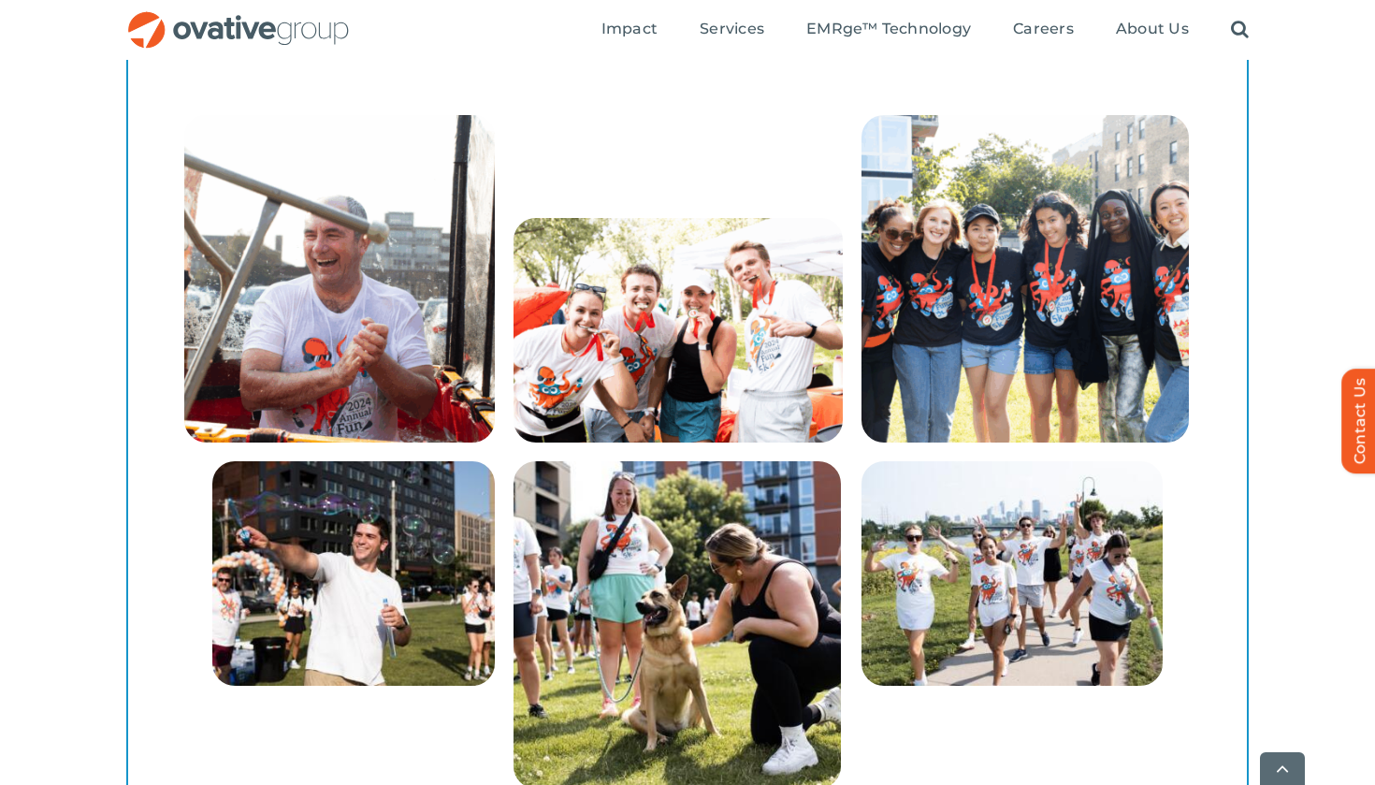
scroll to position [1984, 0]
click at [1003, 396] on img at bounding box center [1025, 277] width 327 height 327
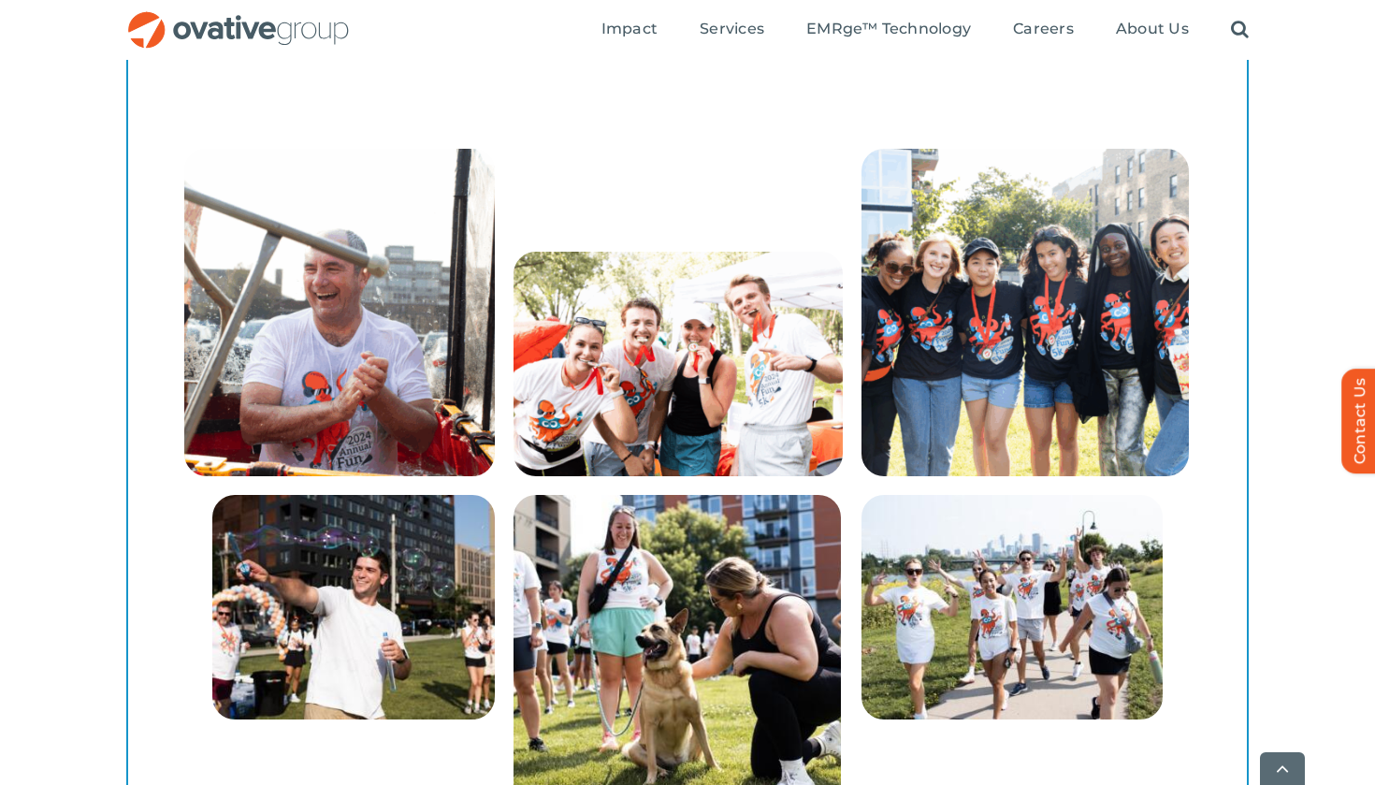
scroll to position [1959, 0]
